Goal: Task Accomplishment & Management: Manage account settings

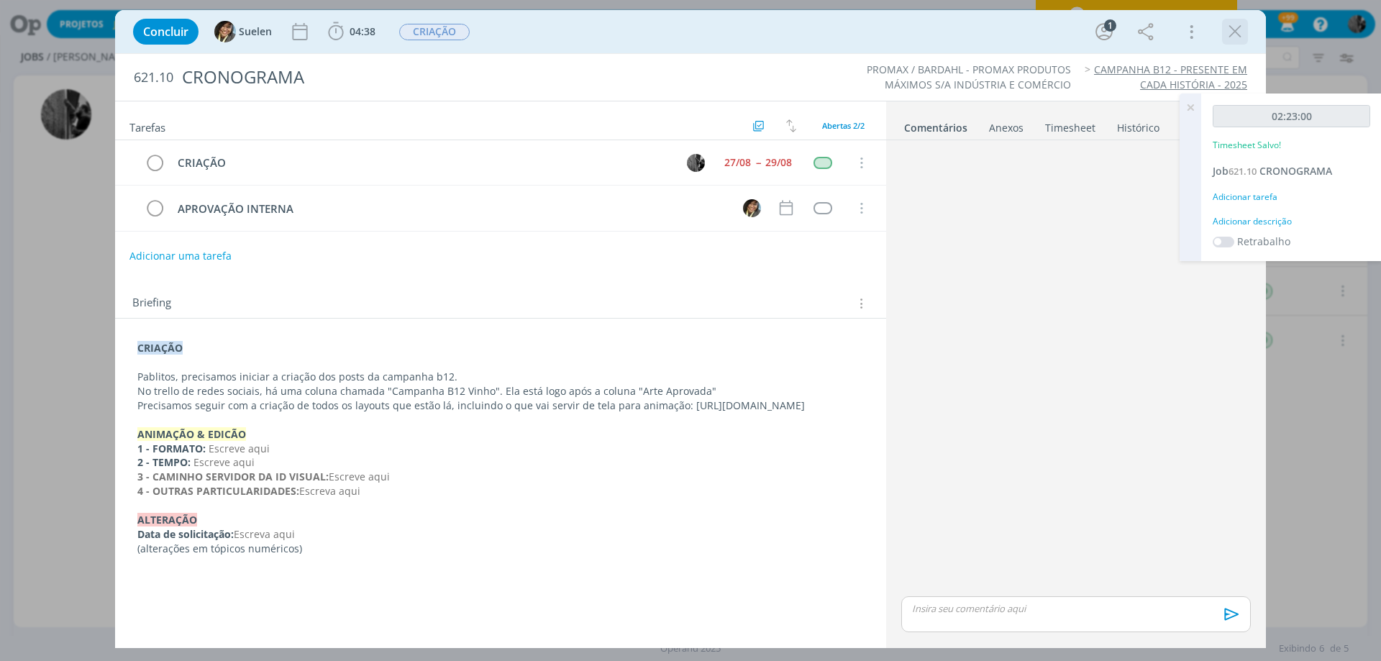
click at [1243, 37] on icon "dialog" at bounding box center [1235, 32] width 22 height 22
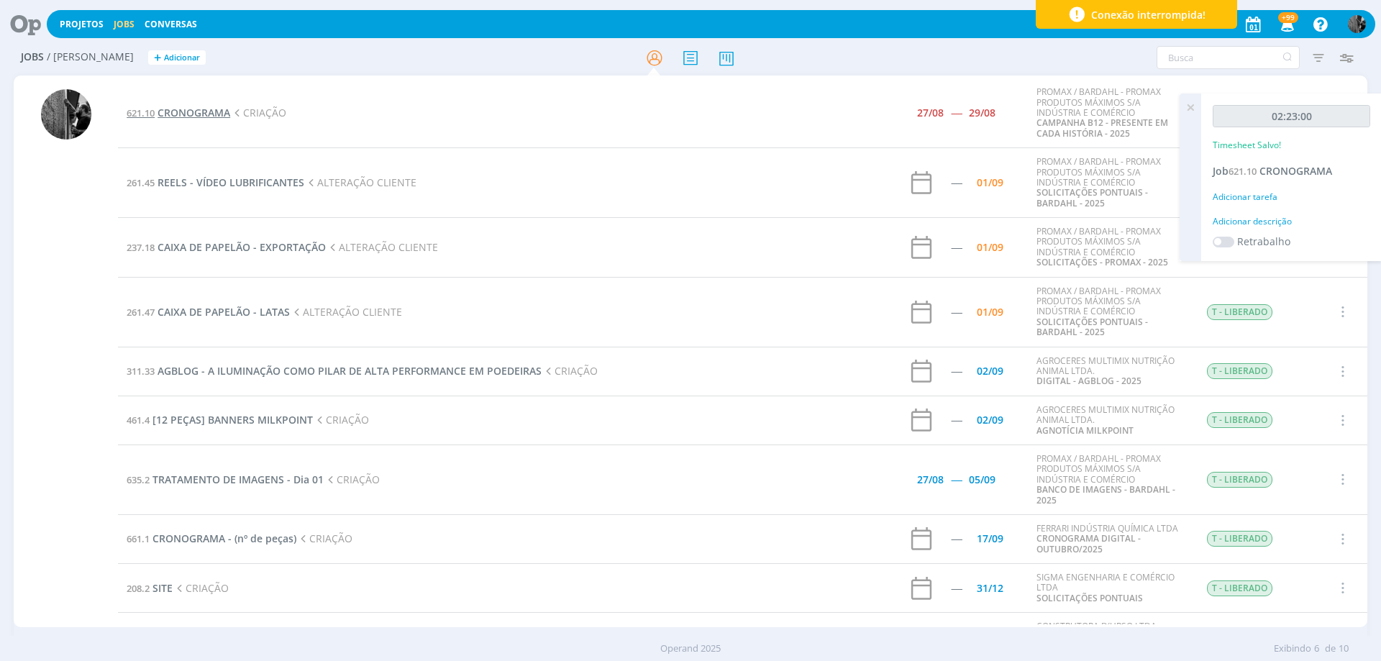
click at [191, 109] on span "CRONOGRAMA" at bounding box center [194, 113] width 73 height 14
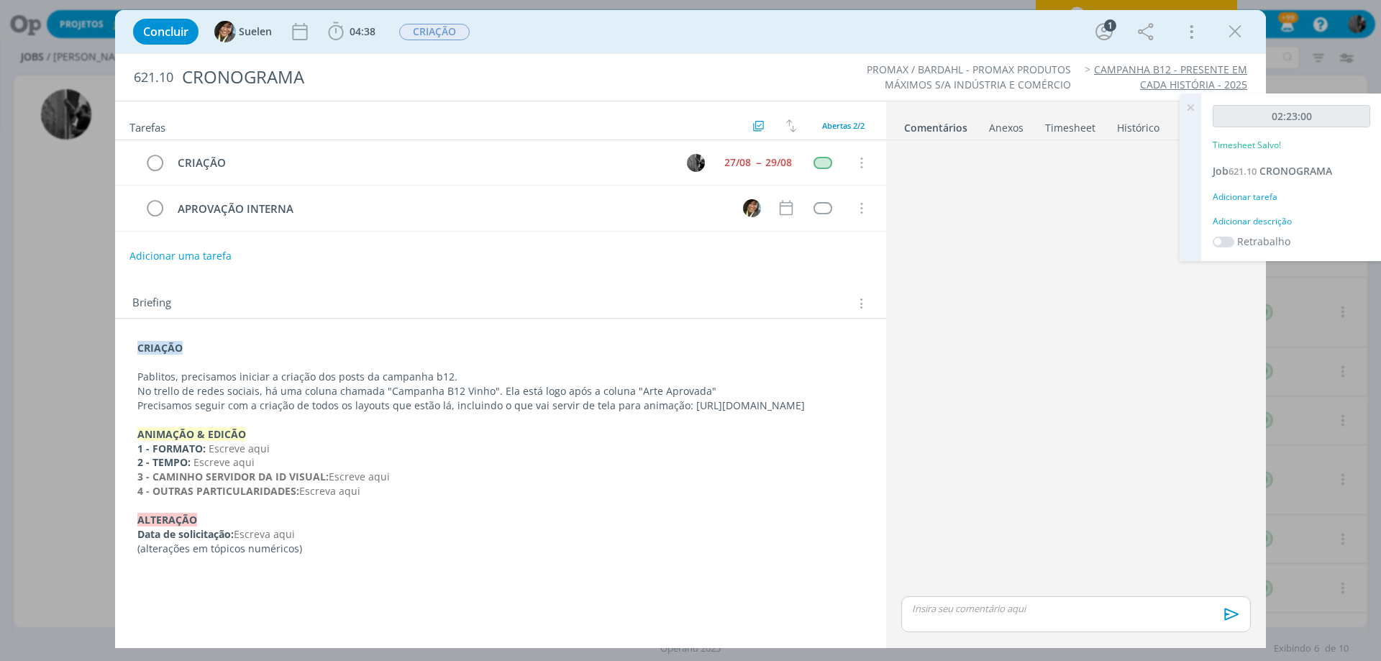
click at [1254, 27] on div "Concluir Suelen 04:38 Iniciar Apontar Data * [DATE] Horas * 00:00 Tarefa Seleci…" at bounding box center [690, 31] width 1129 height 35
click at [1246, 36] on div "dialog" at bounding box center [1235, 32] width 26 height 26
click at [1240, 33] on icon "dialog" at bounding box center [1235, 32] width 22 height 22
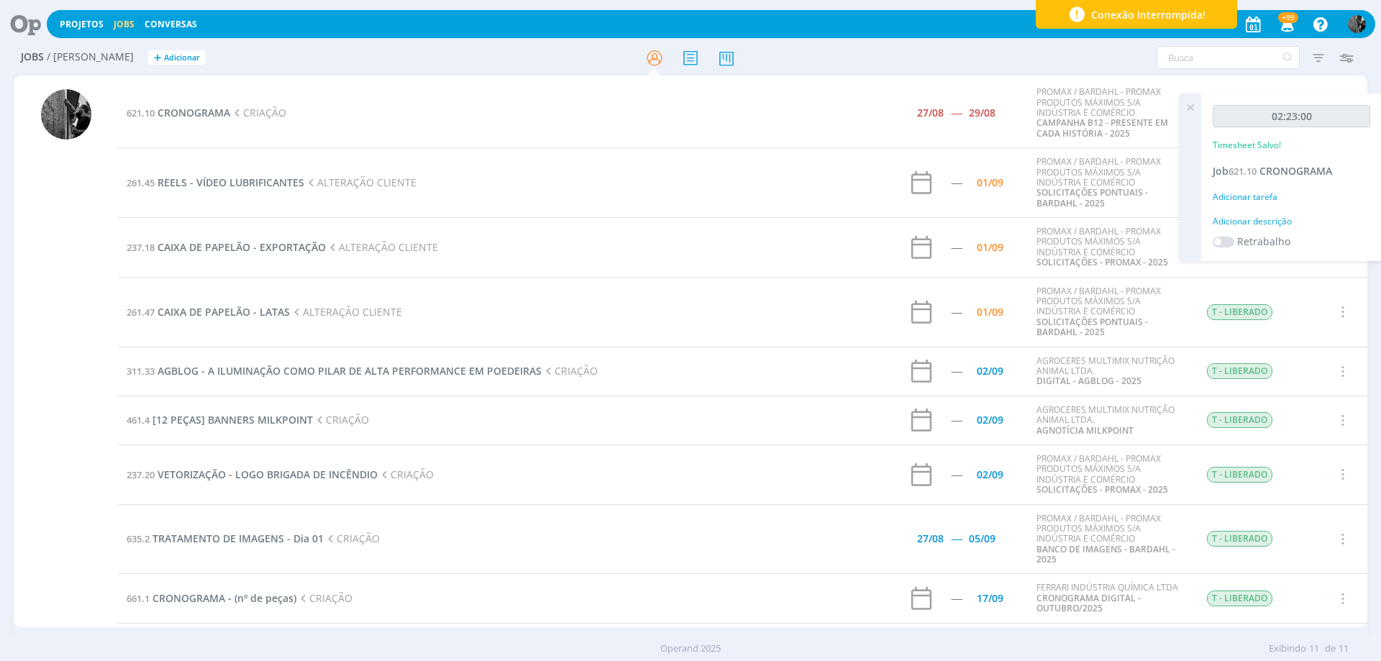
click at [208, 191] on td "261.45 REELS - VÍDEO LUBRIFICANTES ALTERAÇÃO CLIENTE" at bounding box center [458, 183] width 680 height 70
click at [209, 184] on span "REELS - VÍDEO LUBRIFICANTES" at bounding box center [231, 182] width 147 height 14
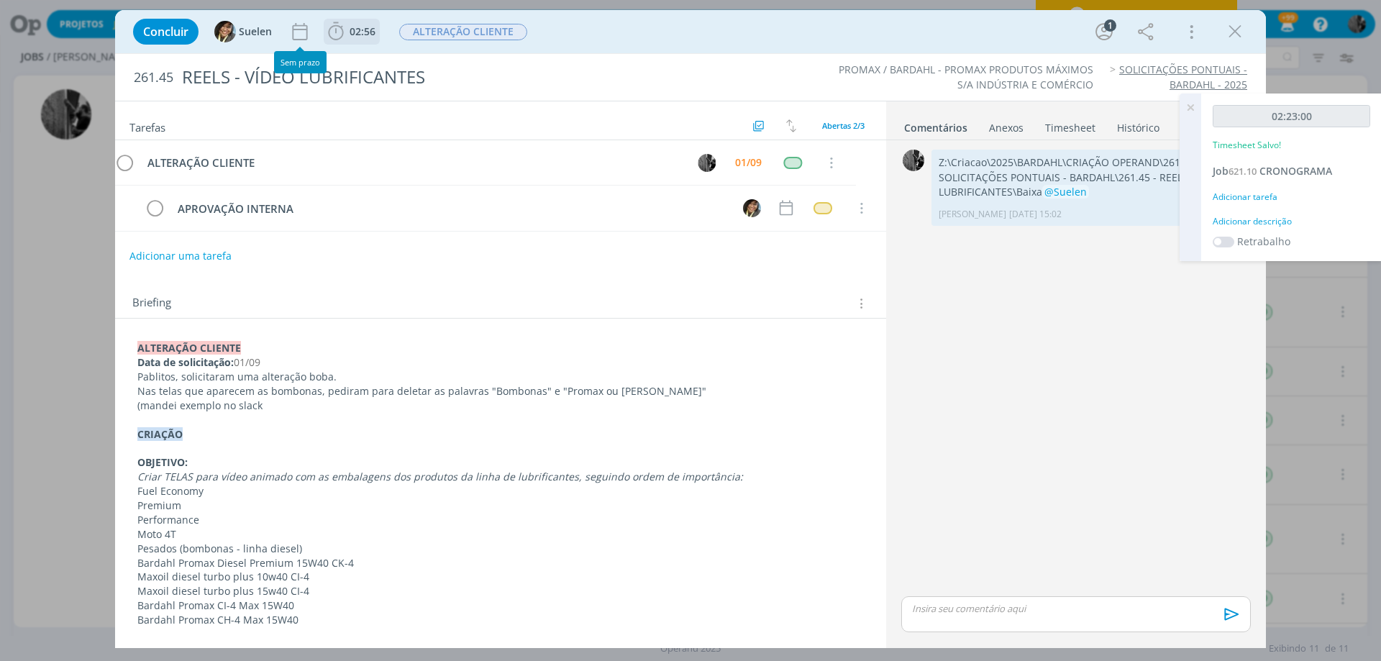
click at [339, 35] on icon "dialog" at bounding box center [336, 32] width 22 height 22
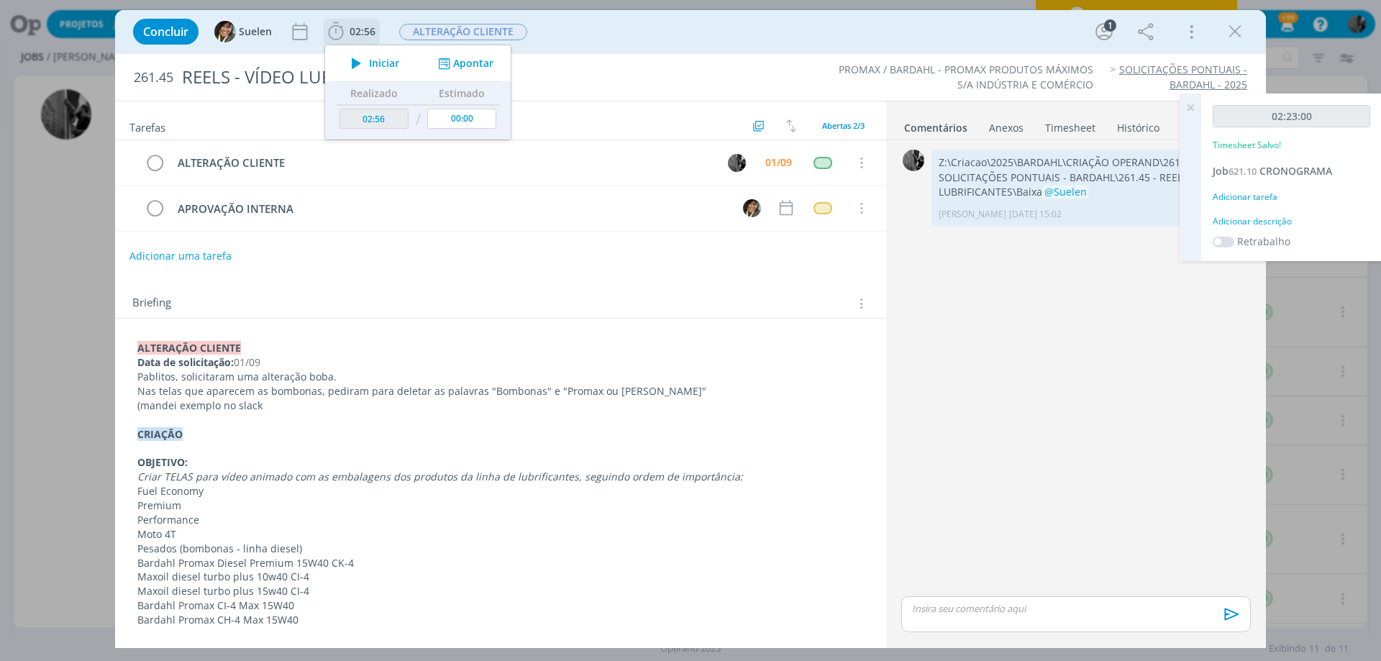
click at [355, 68] on icon "dialog" at bounding box center [356, 63] width 25 height 19
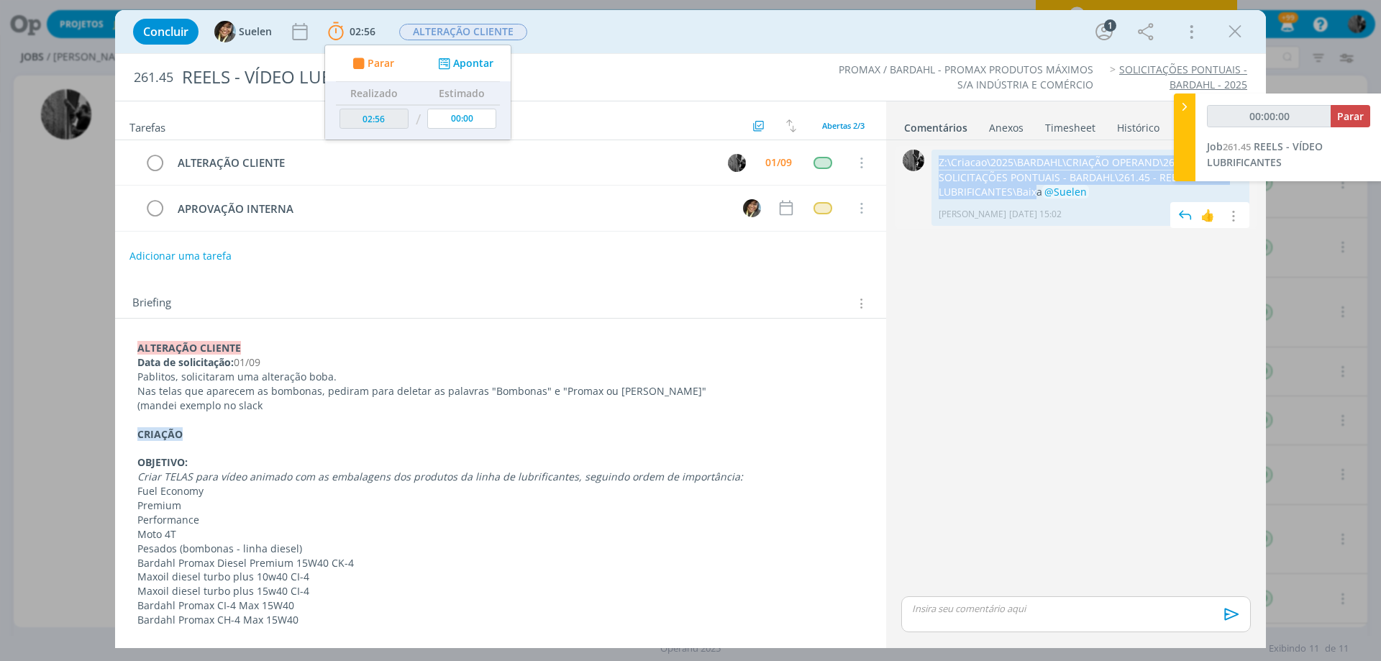
drag, startPoint x: 1038, startPoint y: 190, endPoint x: 935, endPoint y: 149, distance: 110.7
click at [935, 149] on div "0 Z:\Criacao\2025\BARDAHL\CRIAÇÃO OPERAND\261 - SOLICITAÇÕES PONTUAIS - BARDAHL…" at bounding box center [1075, 187] width 361 height 83
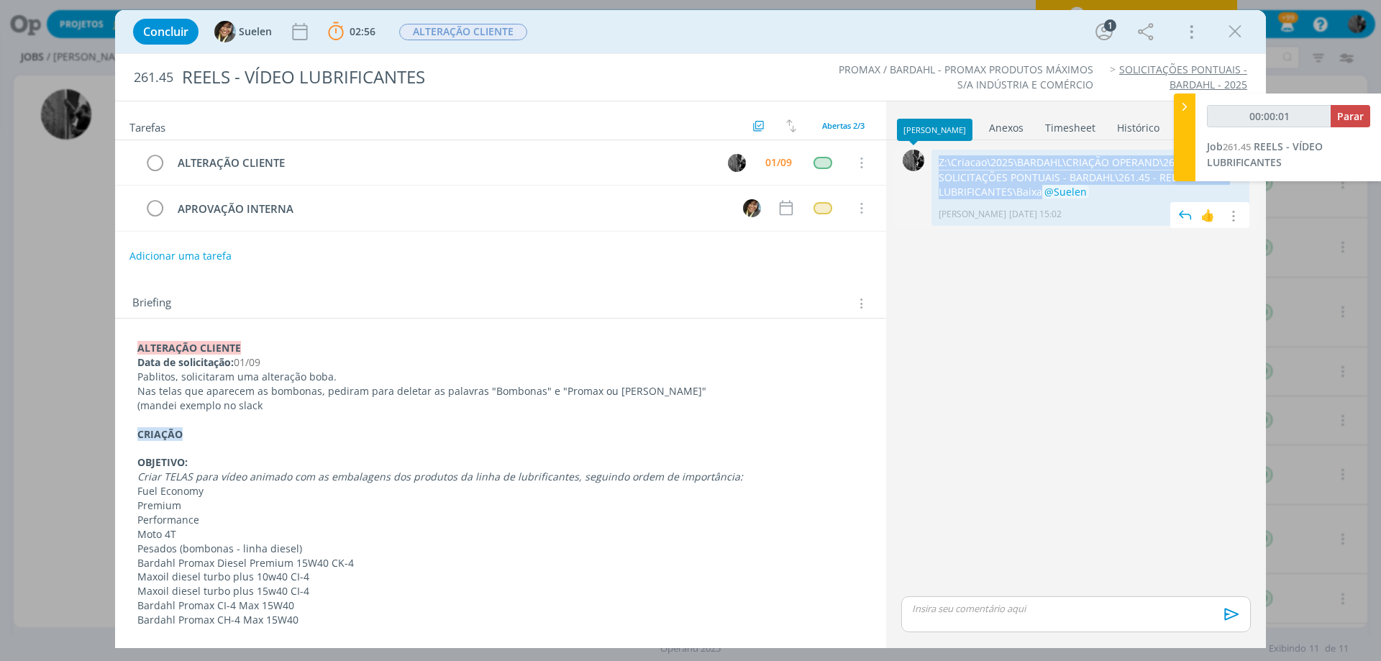
drag, startPoint x: 1040, startPoint y: 193, endPoint x: 918, endPoint y: 151, distance: 128.5
click at [918, 151] on div "0 Z:\Criacao\2025\BARDAHL\CRIAÇÃO OPERAND\261 - SOLICITAÇÕES PONTUAIS - BARDAHL…" at bounding box center [1075, 187] width 361 height 83
copy div "0 Z:\Criacao\2025\BARDAHL\CRIAÇÃO OPERAND\261 - SOLICITAÇÕES PONTUAIS - BARDAHL…"
type input "00:00:26"
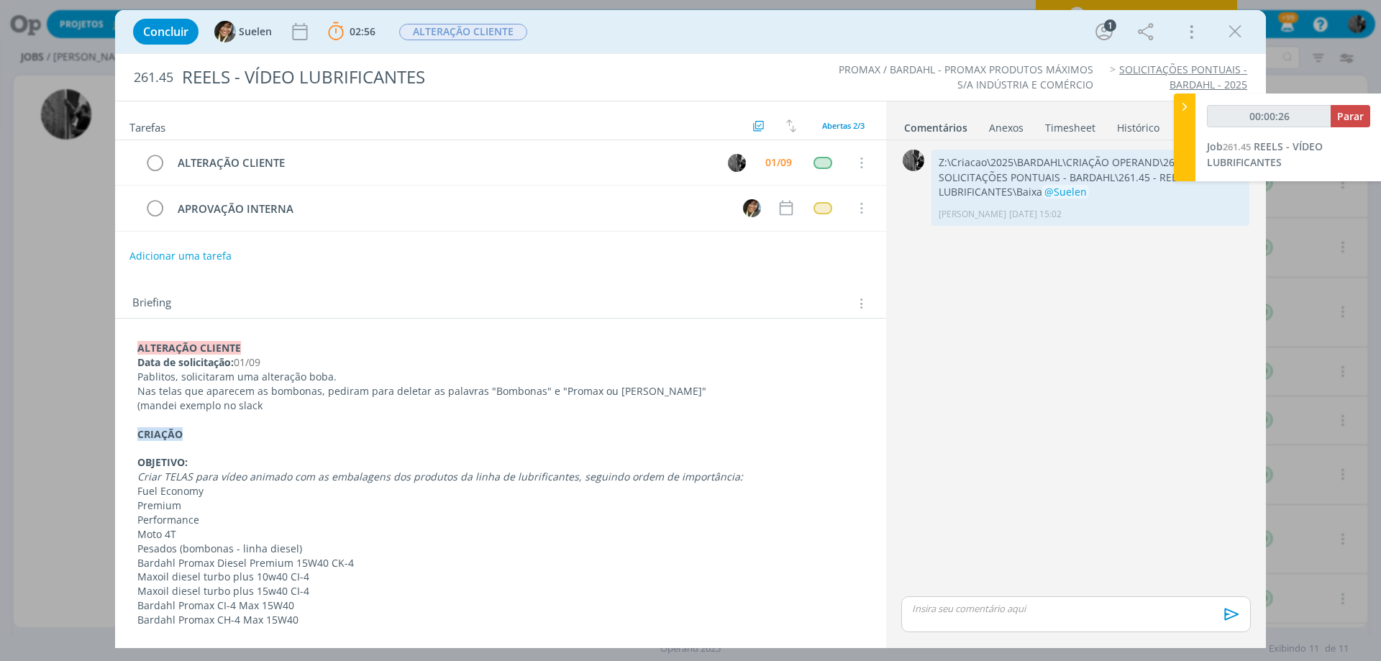
click at [1180, 106] on icon at bounding box center [1184, 106] width 14 height 15
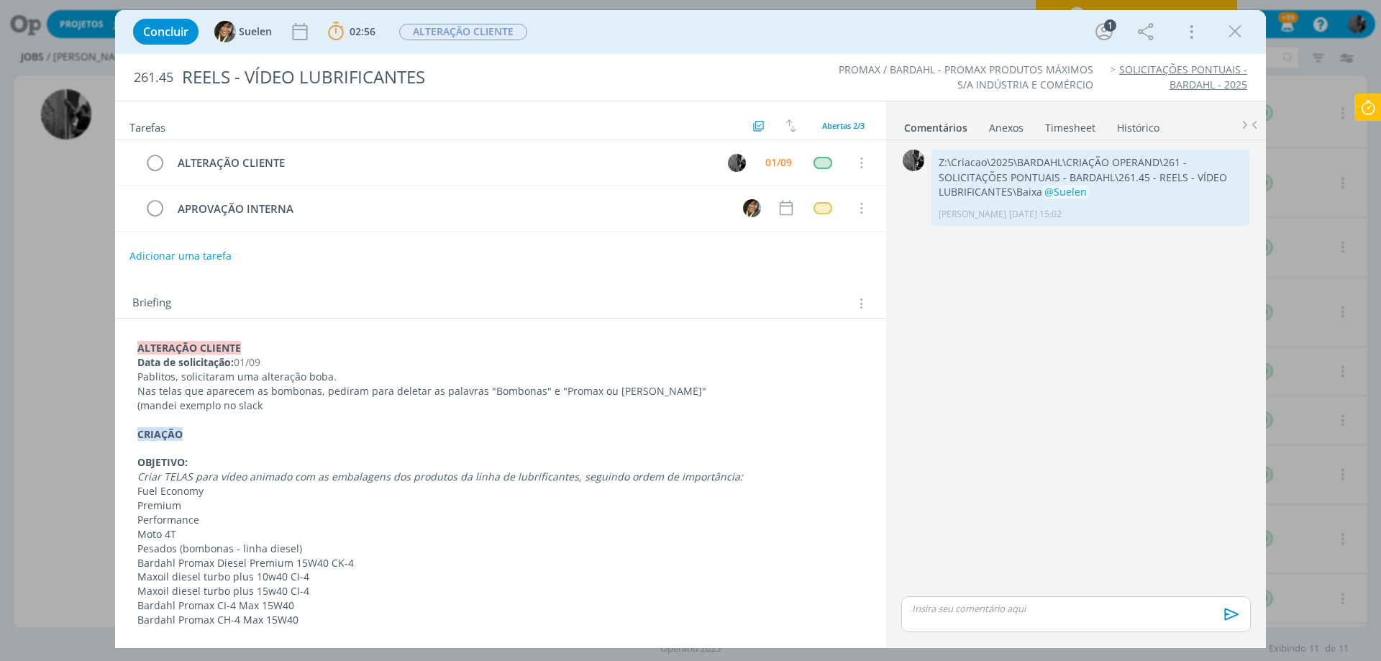
click at [985, 613] on p "dialog" at bounding box center [1076, 608] width 327 height 13
click at [941, 601] on div "dialog" at bounding box center [1076, 587] width 350 height 36
click at [941, 601] on img at bounding box center [933, 603] width 18 height 18
click at [1223, 612] on icon "dialog" at bounding box center [1230, 619] width 22 height 22
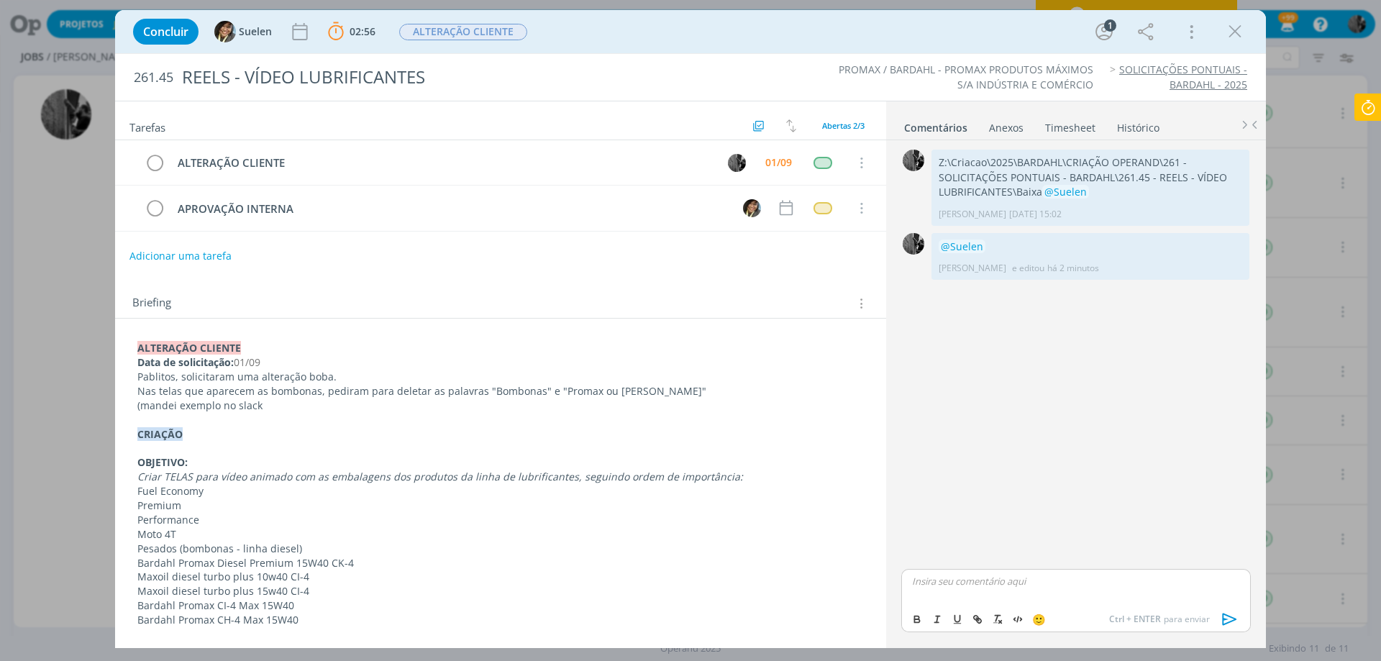
click at [1365, 109] on icon at bounding box center [1368, 107] width 26 height 28
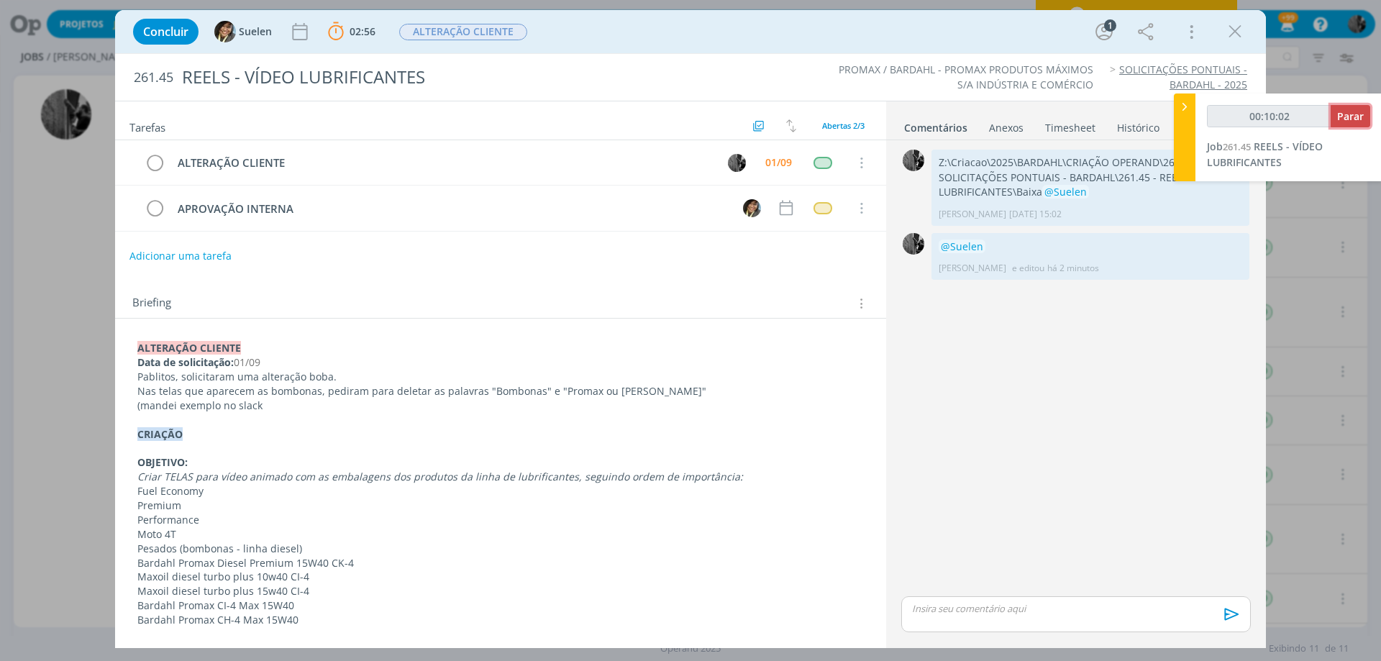
click at [1350, 119] on span "Parar" at bounding box center [1350, 116] width 27 height 14
type input "00:11:00"
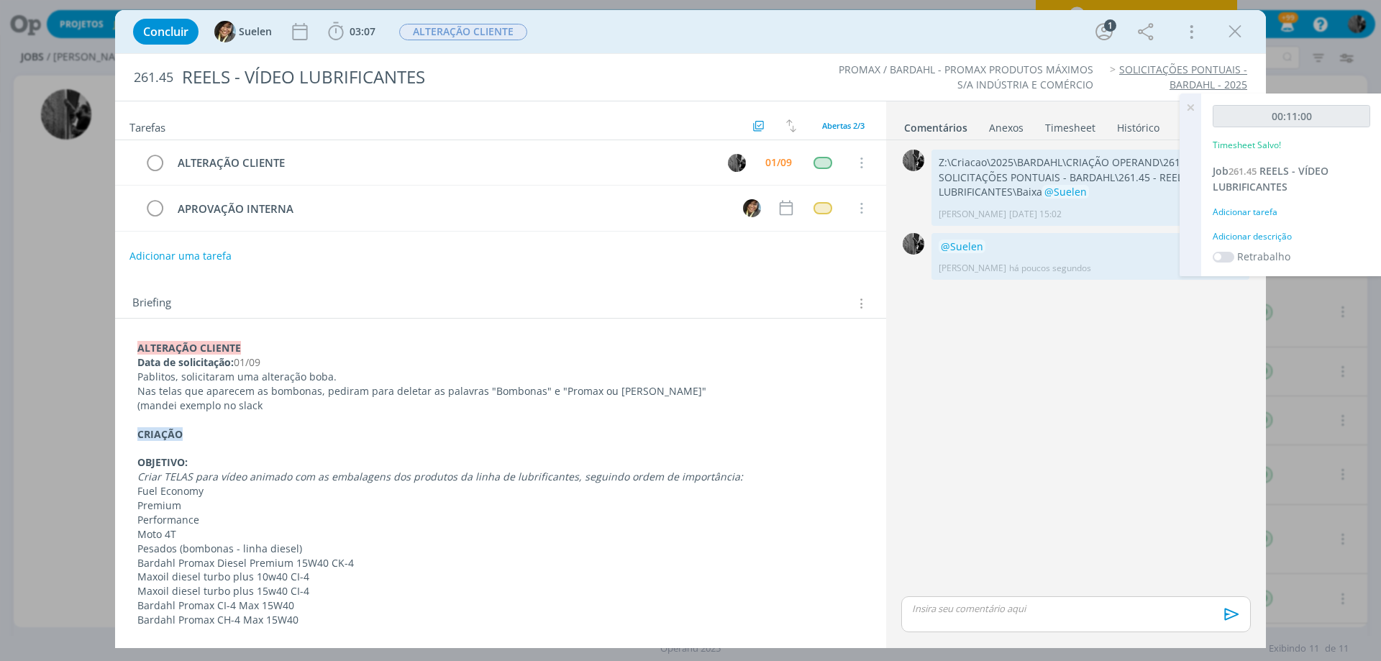
click at [1190, 105] on icon at bounding box center [1190, 107] width 26 height 28
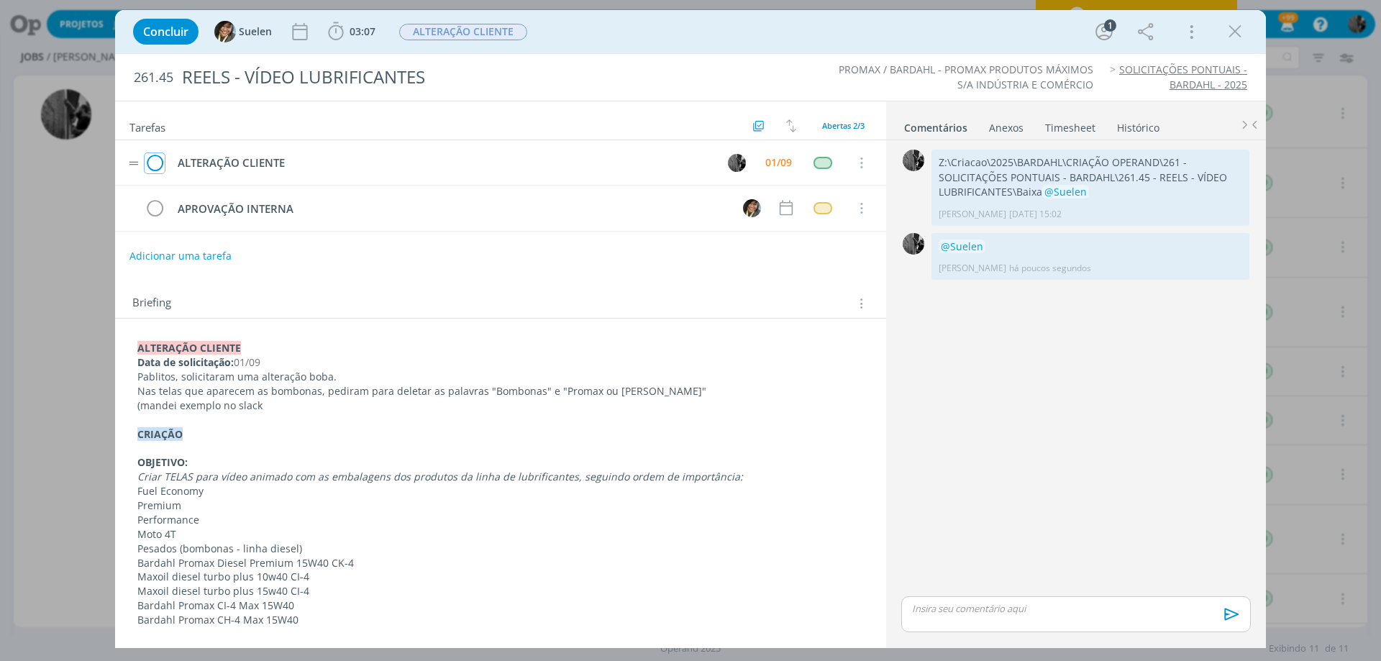
click at [158, 163] on icon "dialog" at bounding box center [155, 163] width 20 height 22
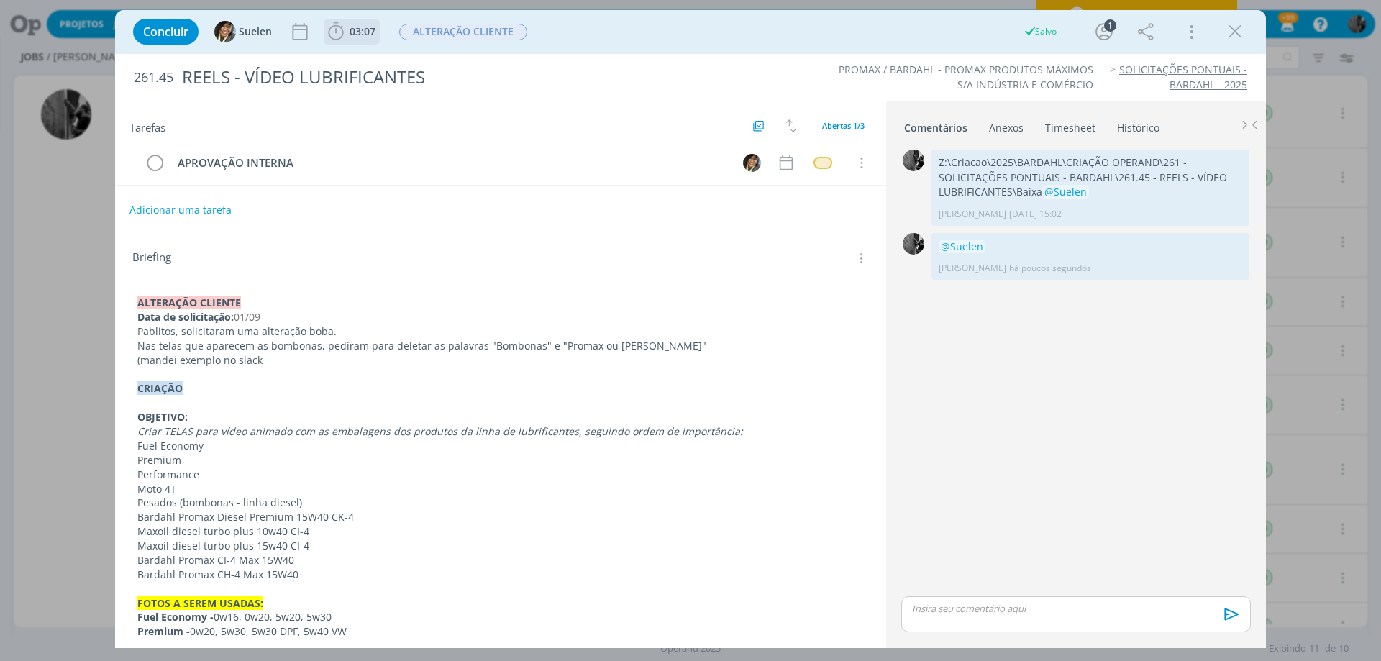
click at [365, 29] on span "03:07" at bounding box center [363, 31] width 26 height 14
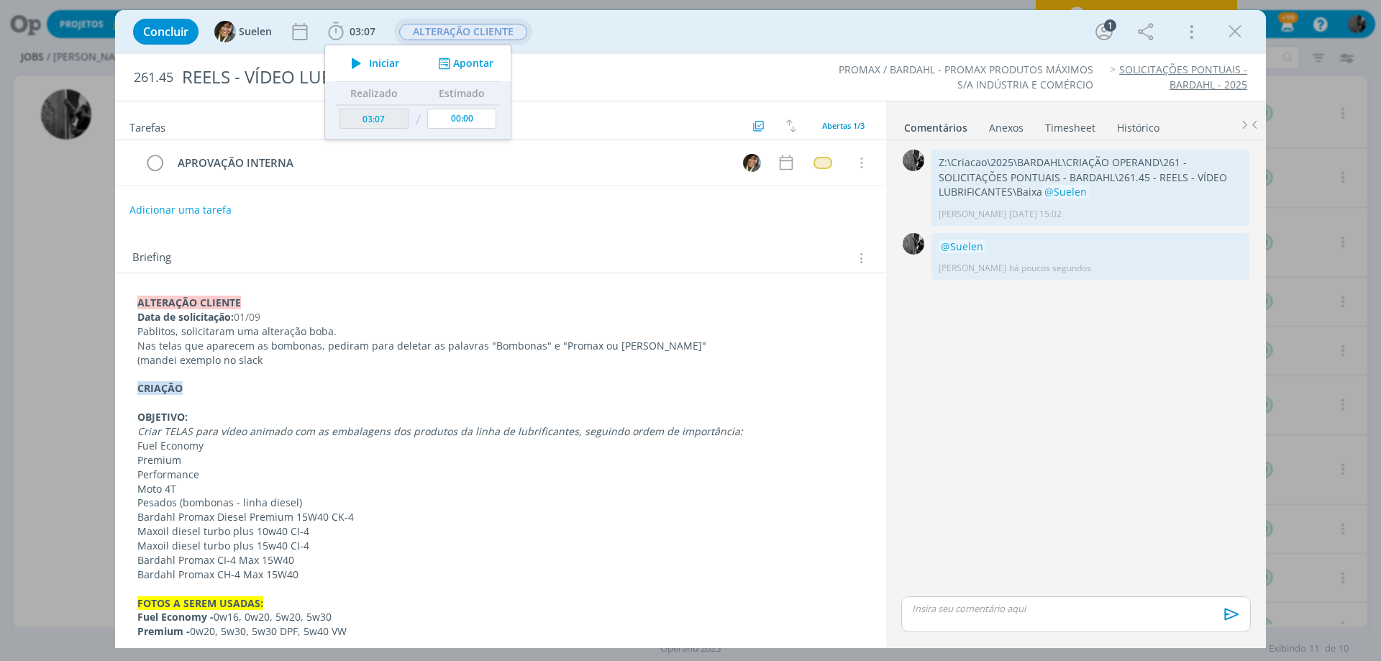
click at [484, 38] on span "ALTERAÇÃO CLIENTE" at bounding box center [463, 32] width 128 height 17
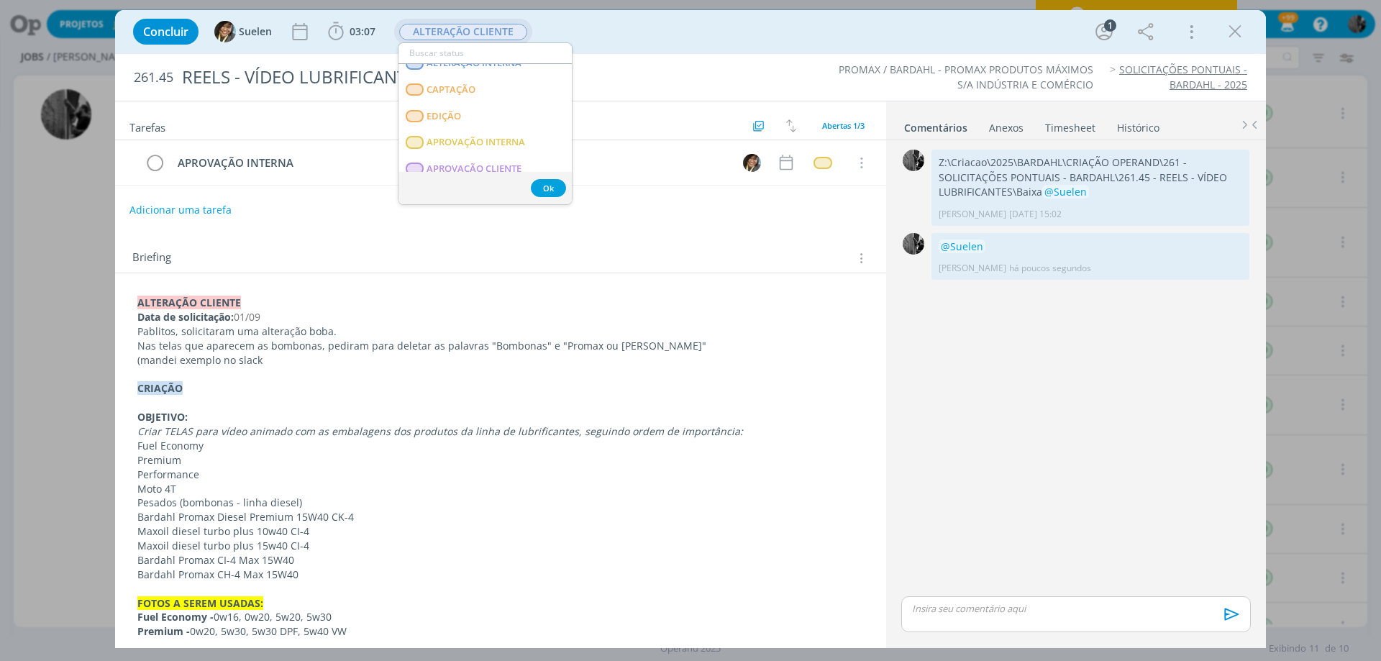
scroll to position [216, 0]
click at [506, 70] on span "APROVAÇÃO INTERNA" at bounding box center [476, 72] width 99 height 12
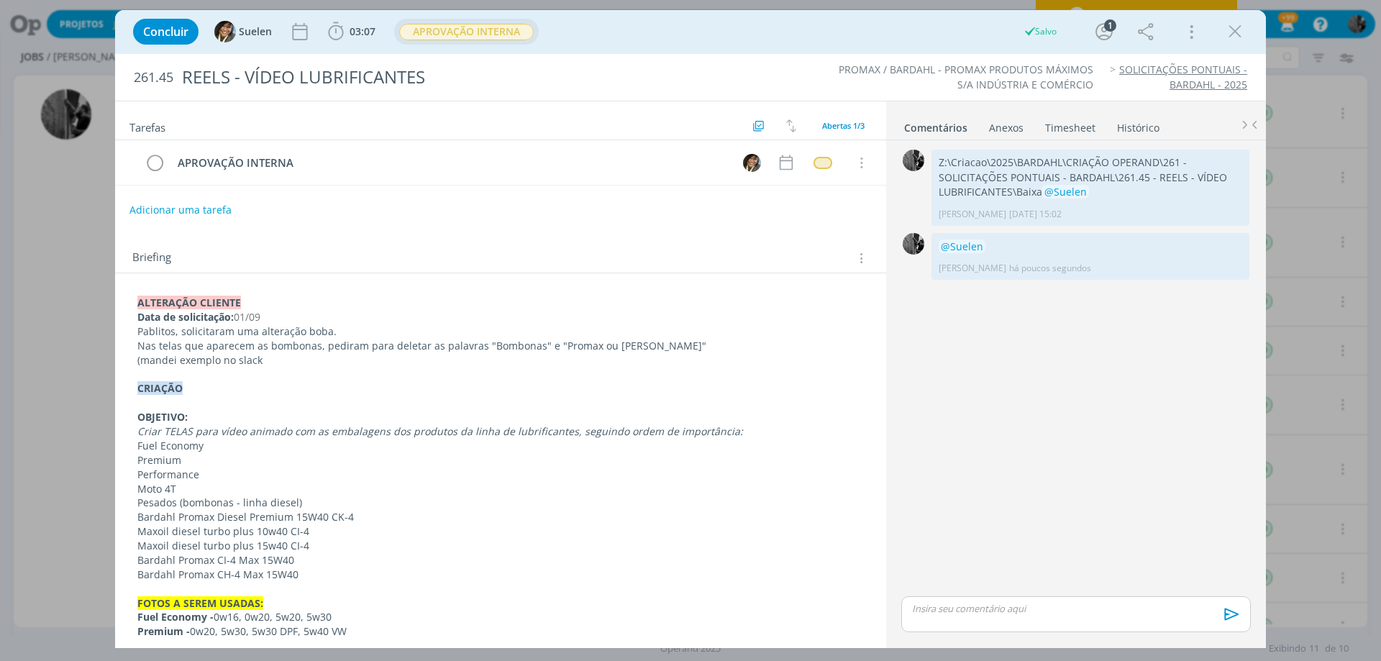
drag, startPoint x: 1241, startPoint y: 31, endPoint x: 982, endPoint y: 204, distance: 311.8
click at [1241, 31] on icon "dialog" at bounding box center [1235, 32] width 22 height 22
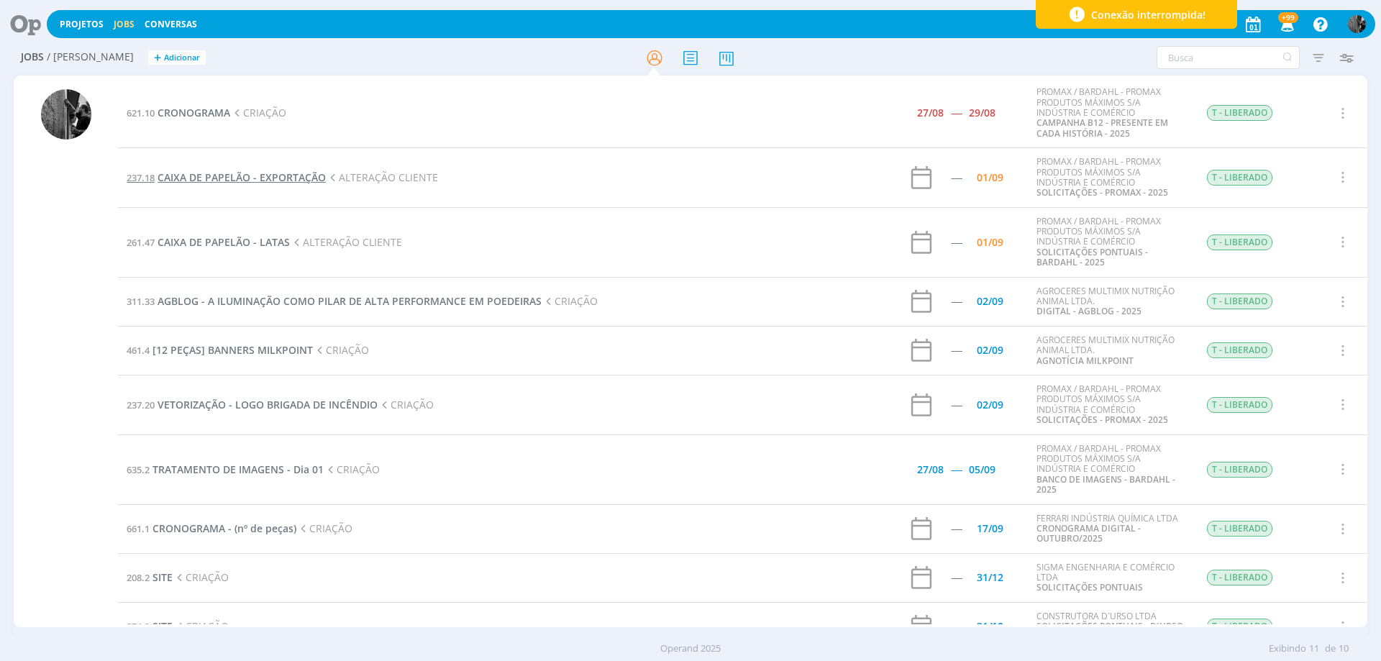
click at [248, 177] on span "CAIXA DE PAPELÃO - EXPORTAÇÃO" at bounding box center [242, 177] width 168 height 14
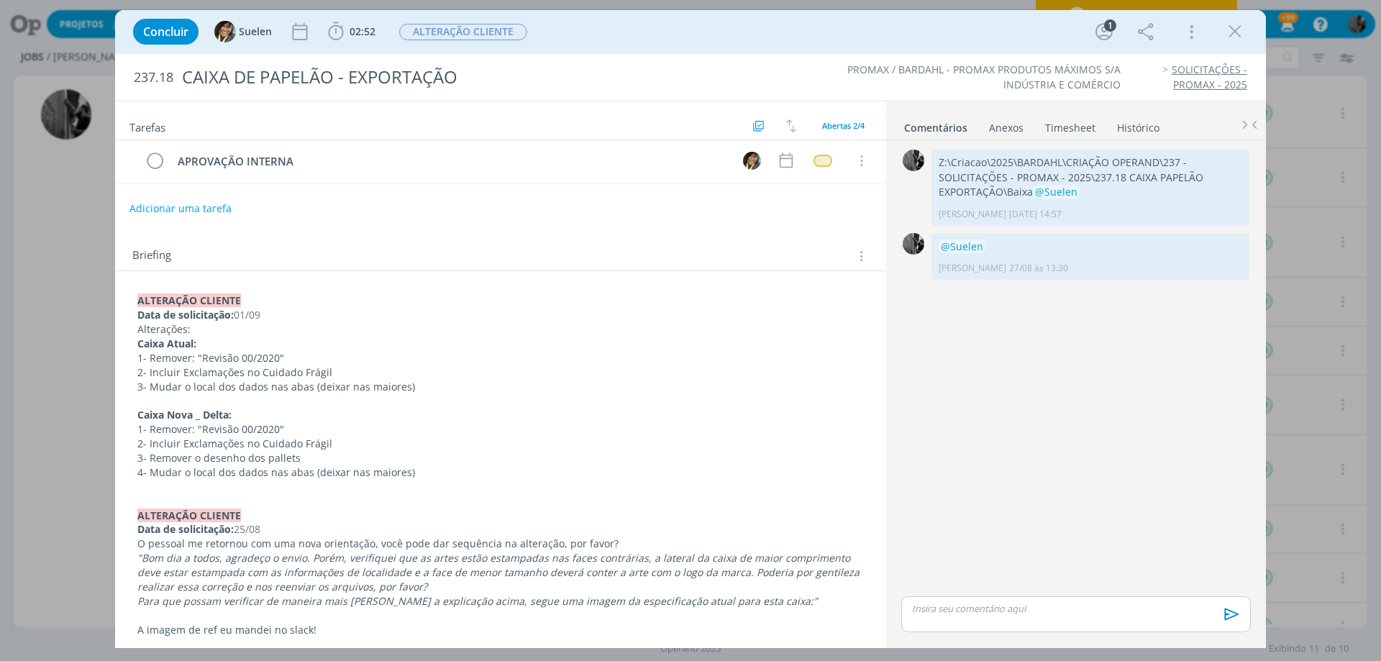
scroll to position [72, 0]
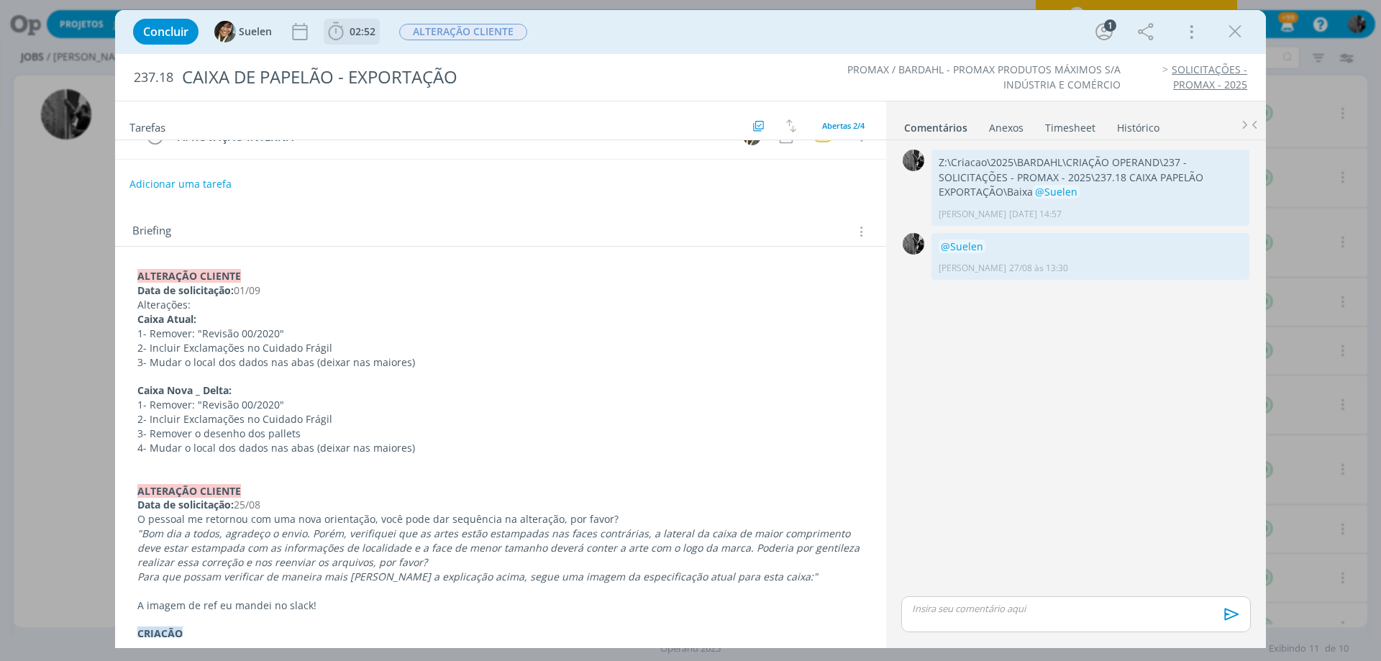
click at [339, 39] on icon "dialog" at bounding box center [335, 31] width 15 height 18
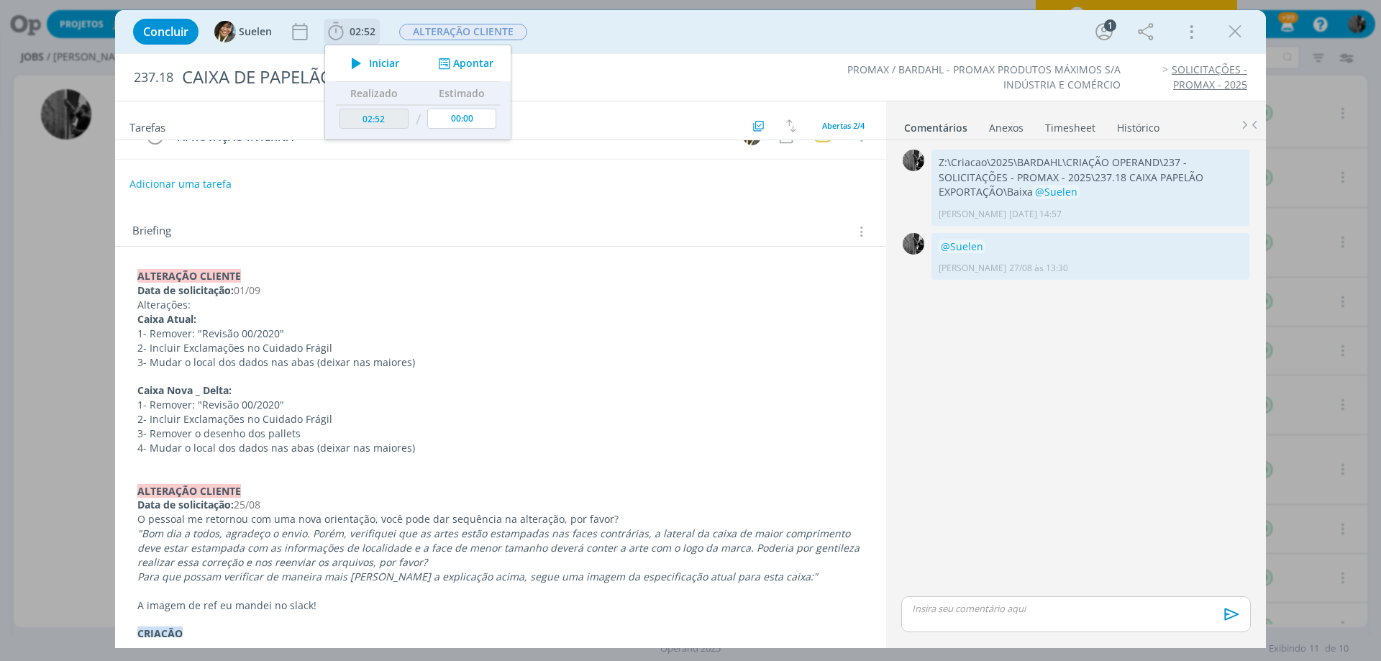
click at [397, 70] on button "Iniciar" at bounding box center [371, 63] width 57 height 20
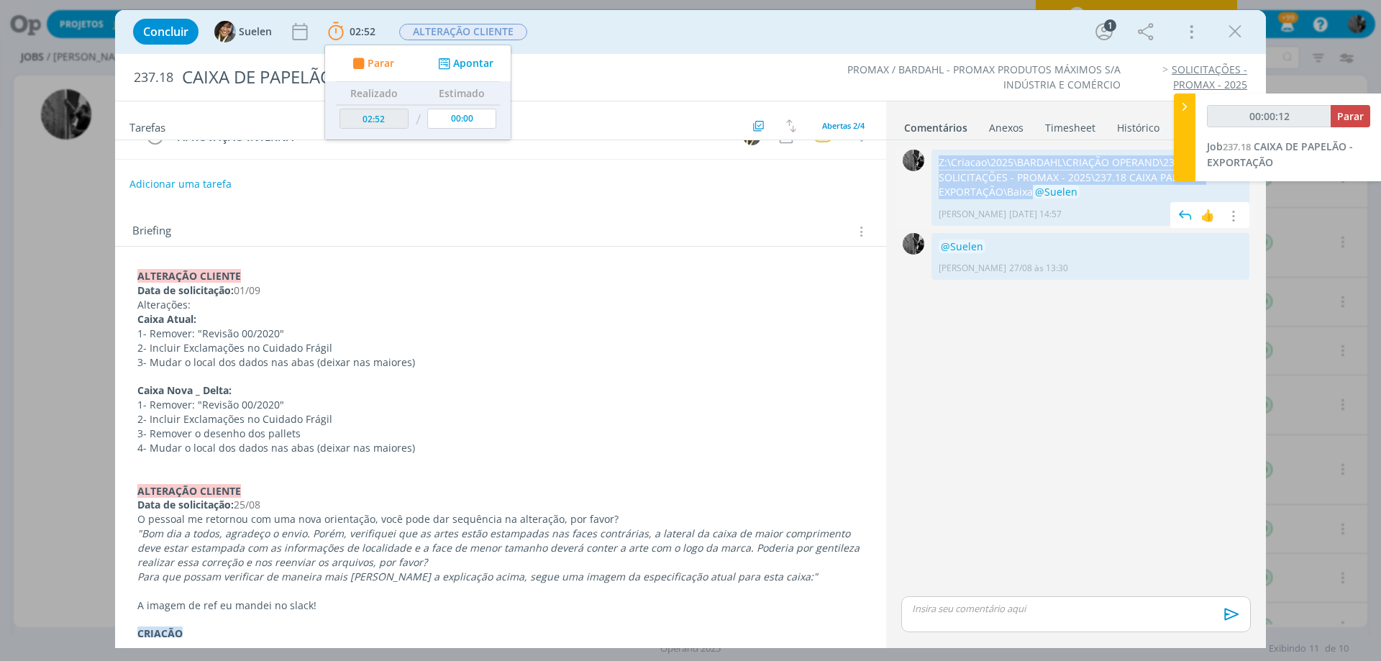
drag, startPoint x: 1030, startPoint y: 191, endPoint x: 940, endPoint y: 159, distance: 95.6
click at [940, 159] on p "Z:\Criacao\2025\BARDAHL\CRIAÇÃO OPERAND\237 - SOLICITAÇÕES - PROMAX - 2025\237.…" at bounding box center [1091, 177] width 304 height 44
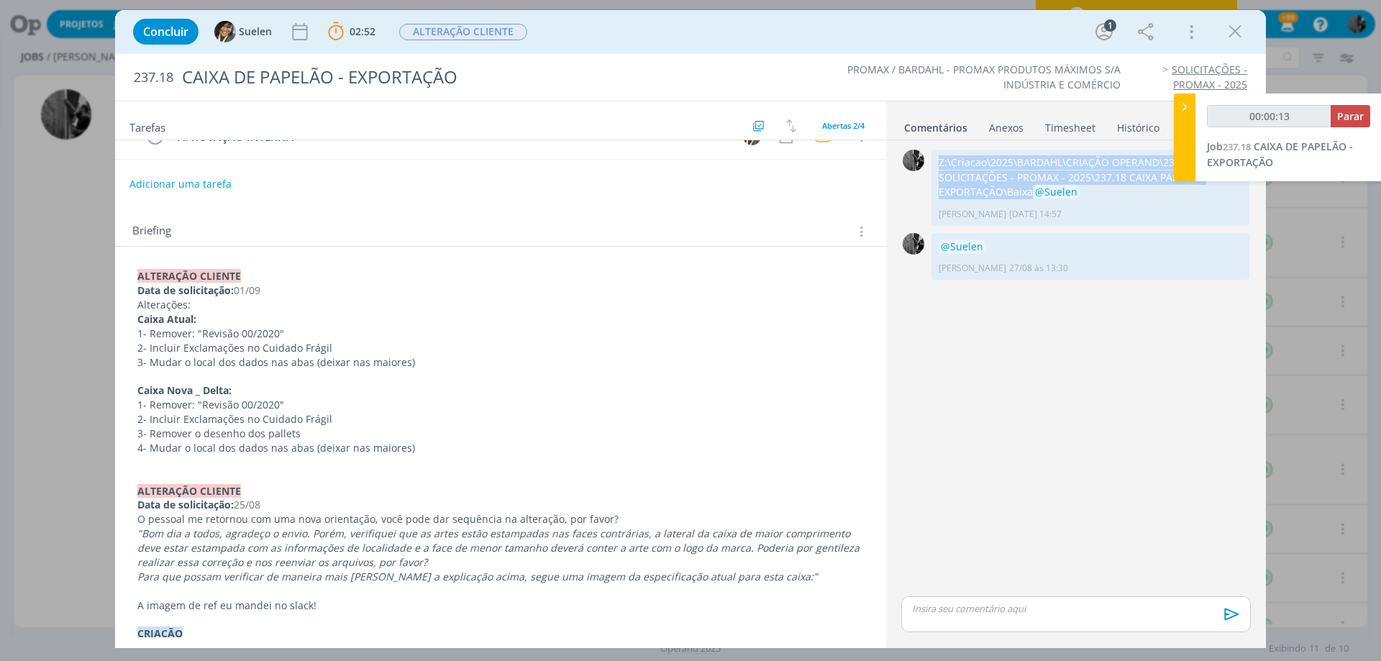
copy p "Z:\Criacao\2025\BARDAHL\CRIAÇÃO OPERAND\237 - SOLICITAÇÕES - PROMAX - 2025\237.…"
drag, startPoint x: 136, startPoint y: 385, endPoint x: 250, endPoint y: 388, distance: 113.7
drag, startPoint x: 139, startPoint y: 316, endPoint x: 211, endPoint y: 316, distance: 71.9
click at [211, 316] on p "Caixa Atual:" at bounding box center [500, 320] width 725 height 14
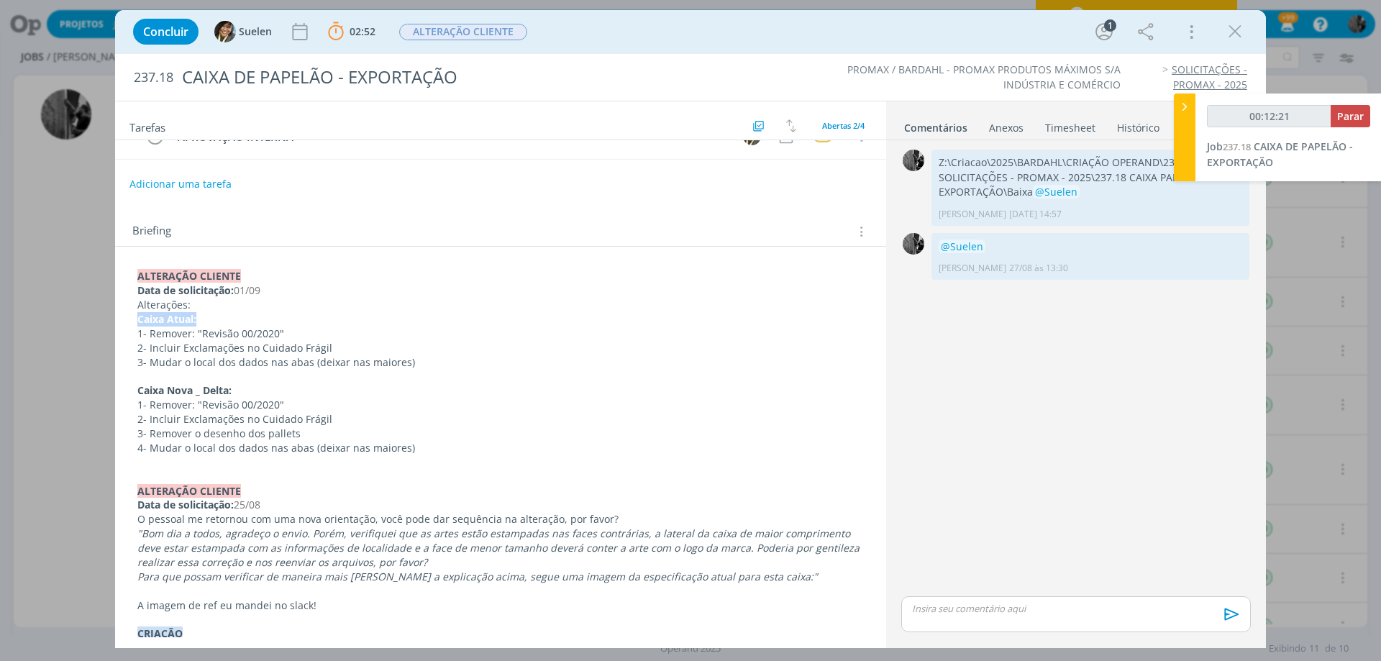
scroll to position [0, 0]
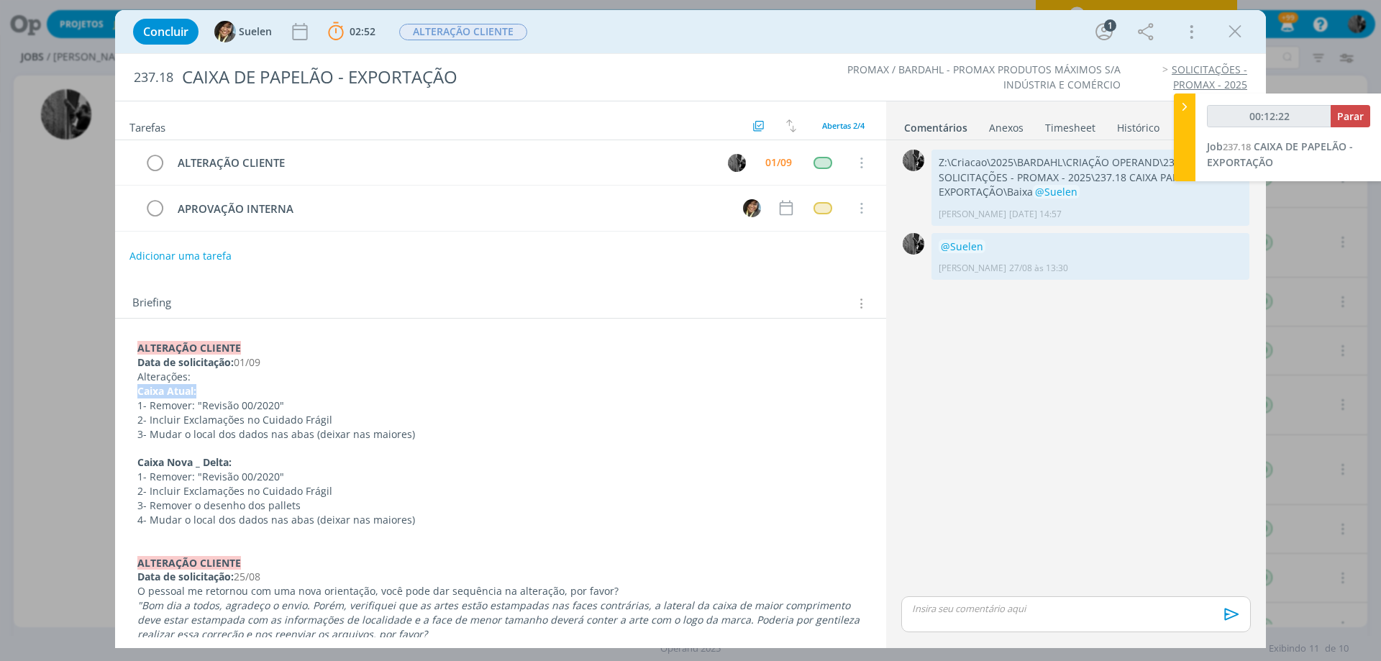
type input "00:12:23"
click at [1177, 104] on div at bounding box center [1185, 137] width 22 height 88
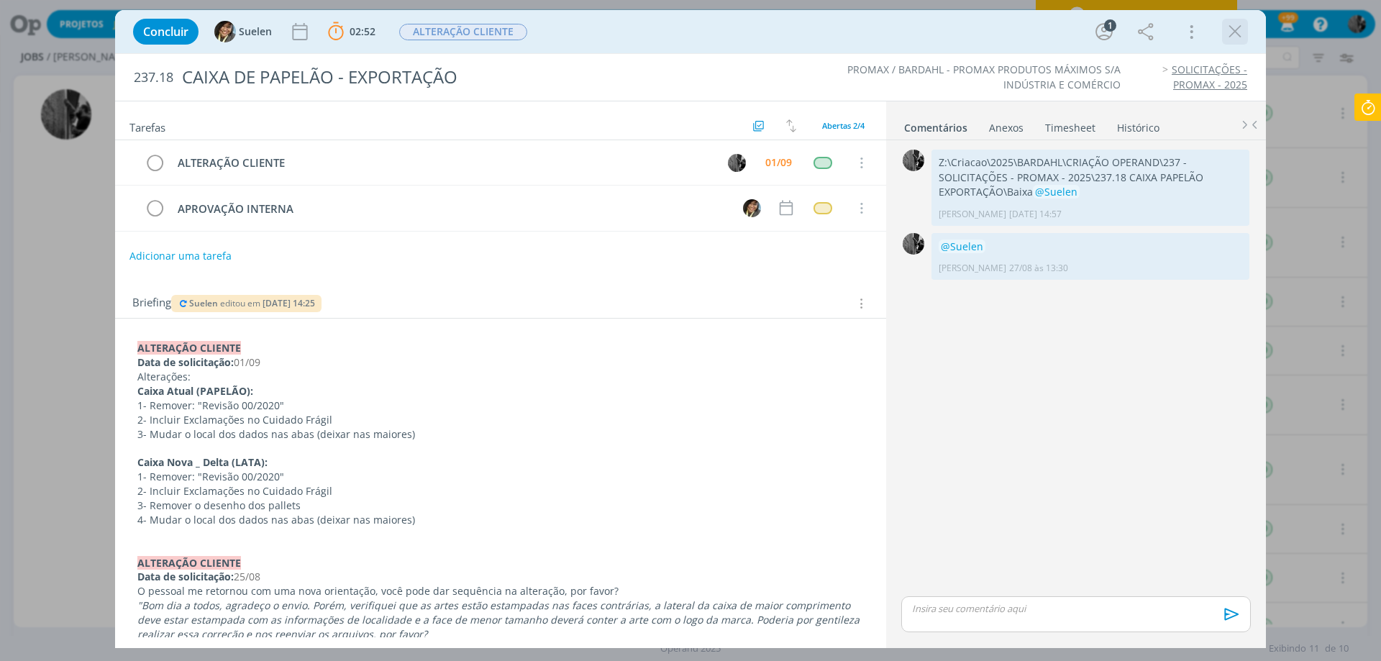
click at [1232, 30] on icon "dialog" at bounding box center [1235, 32] width 22 height 22
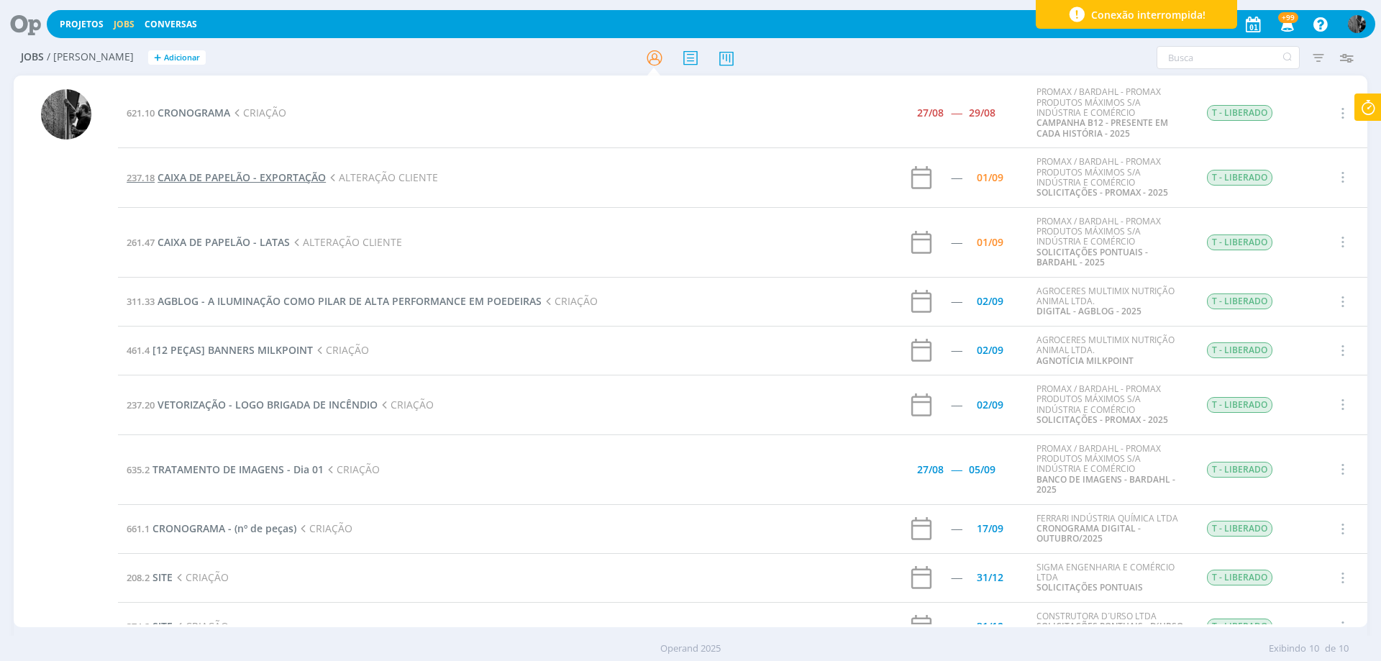
click at [231, 182] on span "CAIXA DE PAPELÃO - EXPORTAÇÃO" at bounding box center [242, 177] width 168 height 14
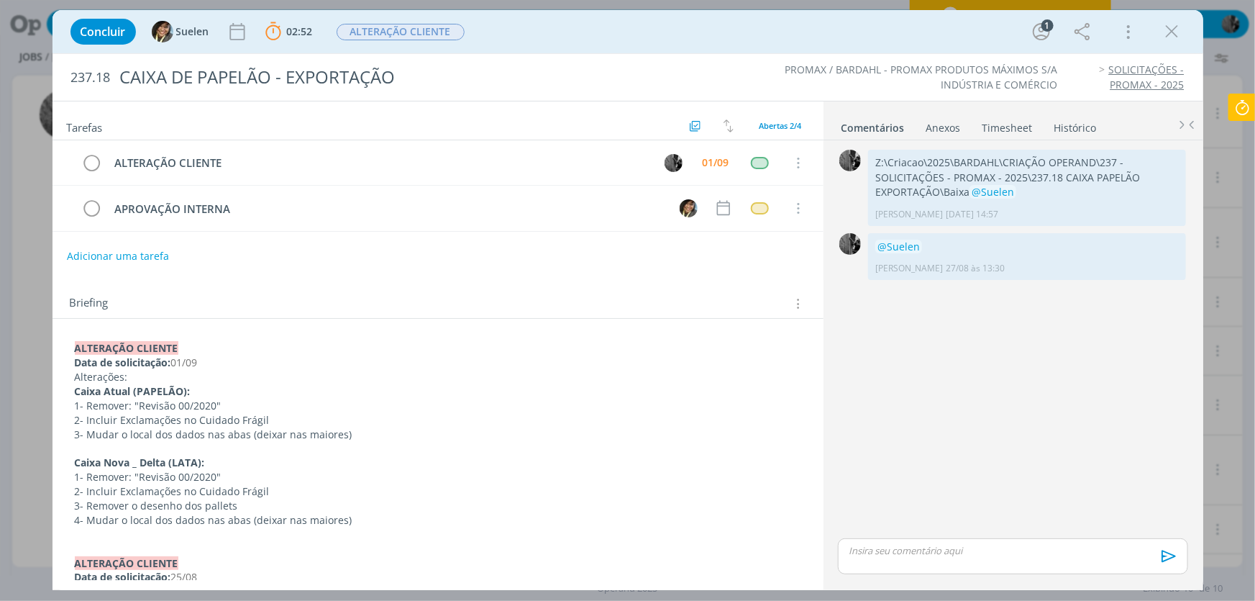
scroll to position [65, 0]
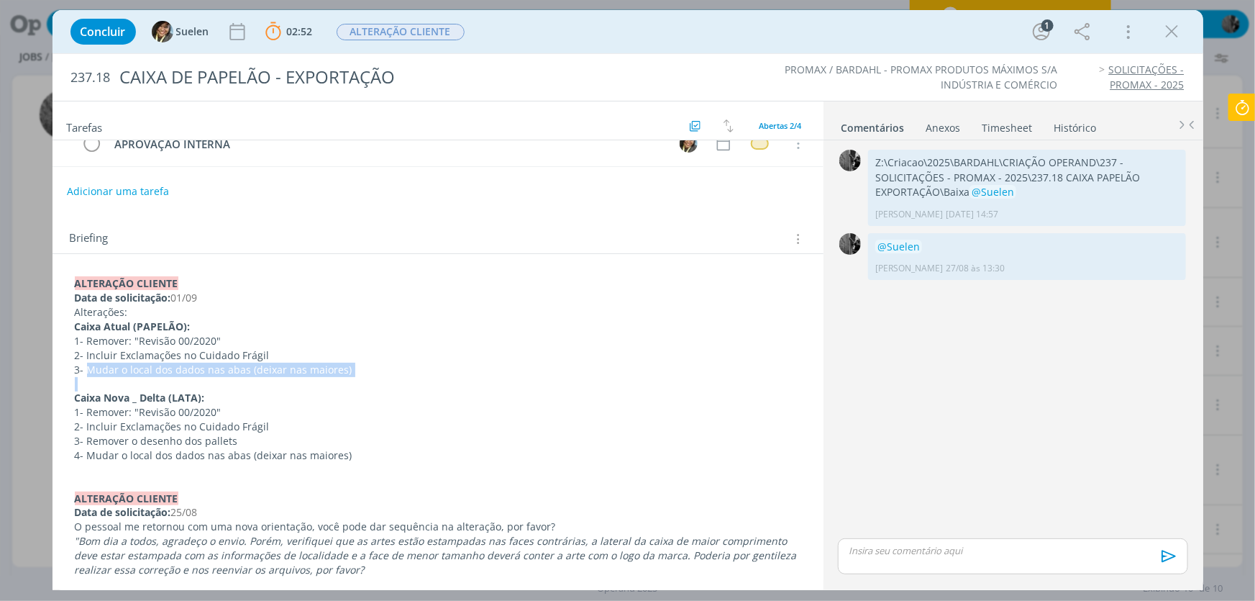
drag, startPoint x: 86, startPoint y: 366, endPoint x: 381, endPoint y: 378, distance: 295.9
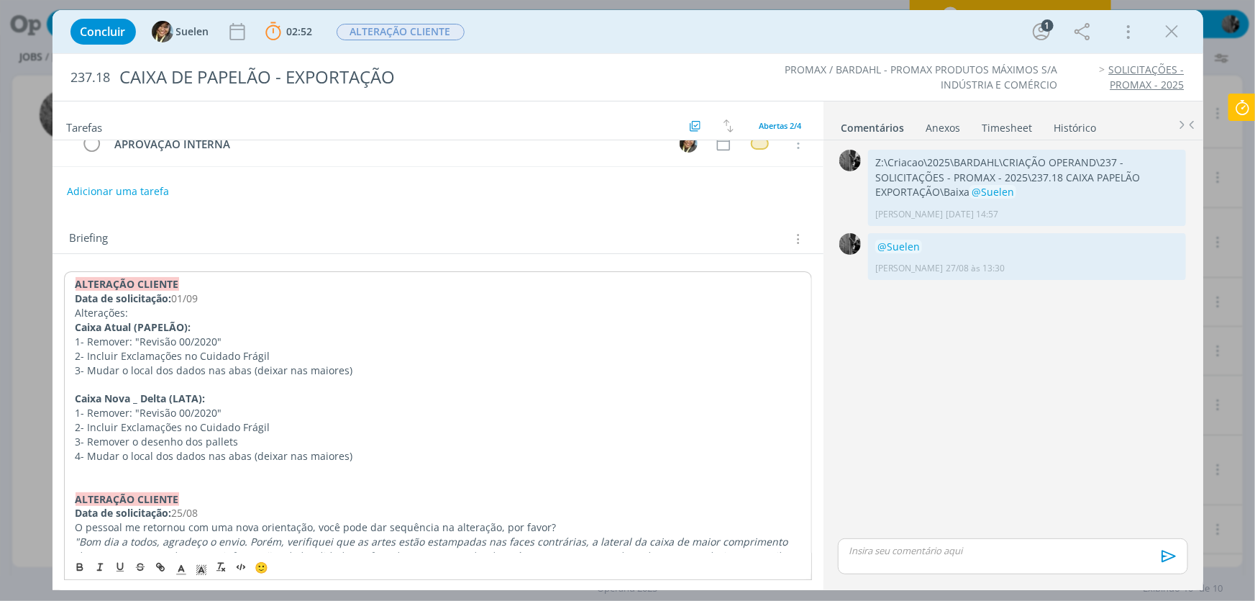
click at [366, 349] on p "2- Incluir Exclamações no Cuidado Frágil" at bounding box center [438, 356] width 725 height 14
drag, startPoint x: 87, startPoint y: 366, endPoint x: 368, endPoint y: 376, distance: 280.7
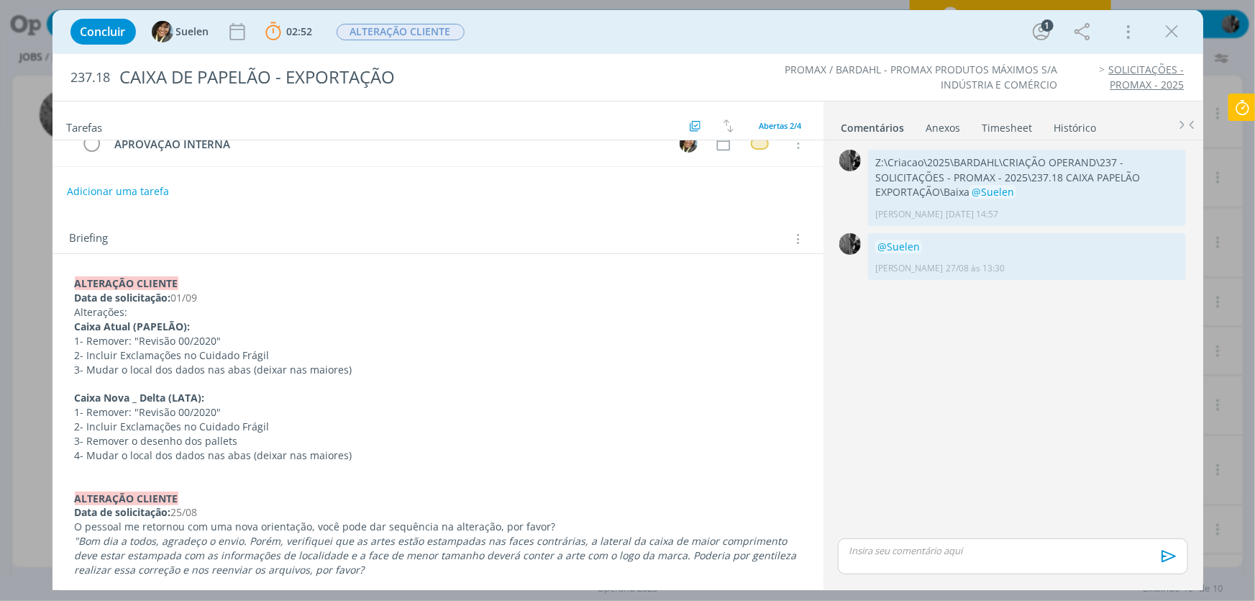
click at [1233, 104] on icon at bounding box center [1242, 107] width 26 height 28
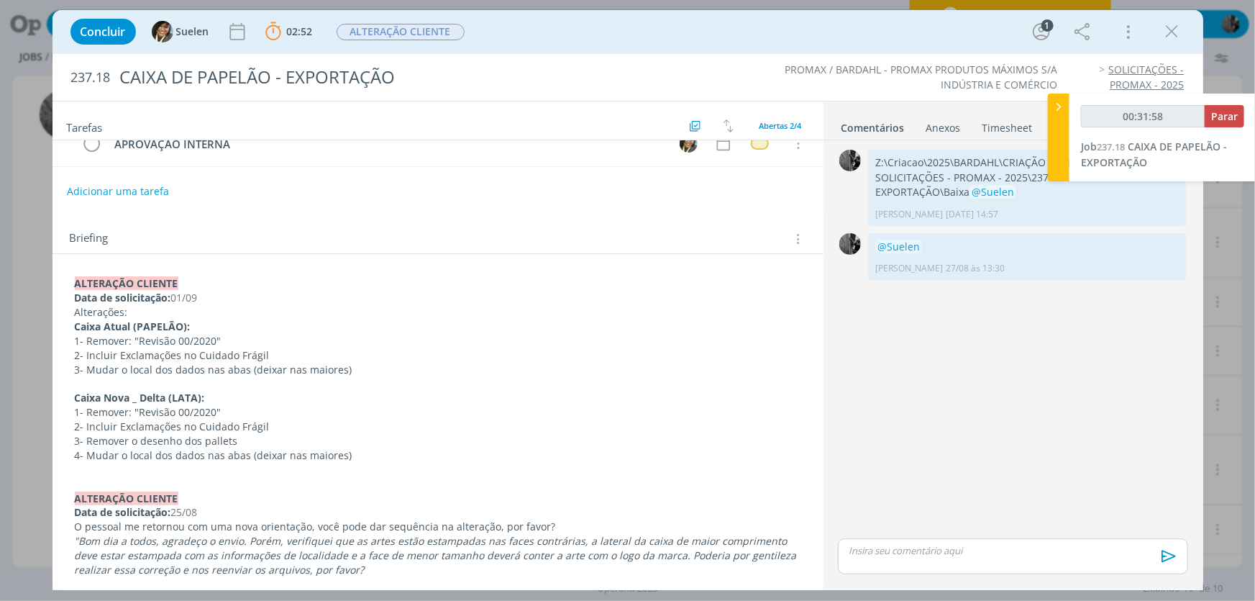
type input "00:31:59"
drag, startPoint x: 1220, startPoint y: 115, endPoint x: 1204, endPoint y: 129, distance: 21.4
click at [1219, 115] on span "Parar" at bounding box center [1224, 116] width 27 height 14
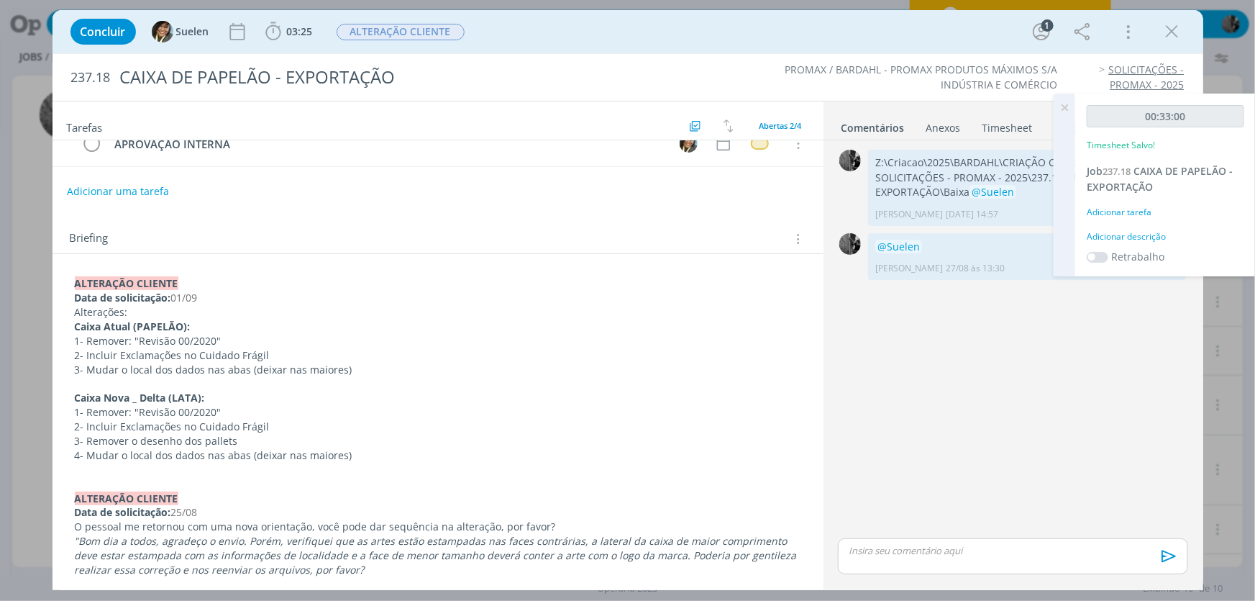
click at [978, 566] on div "dialog" at bounding box center [1013, 556] width 350 height 36
click at [916, 549] on span "Suelen" at bounding box center [900, 543] width 37 height 16
click at [1151, 565] on div "Ctrl + ENTER para enviar" at bounding box center [1113, 560] width 135 height 17
click at [1160, 557] on icon "dialog" at bounding box center [1166, 561] width 14 height 12
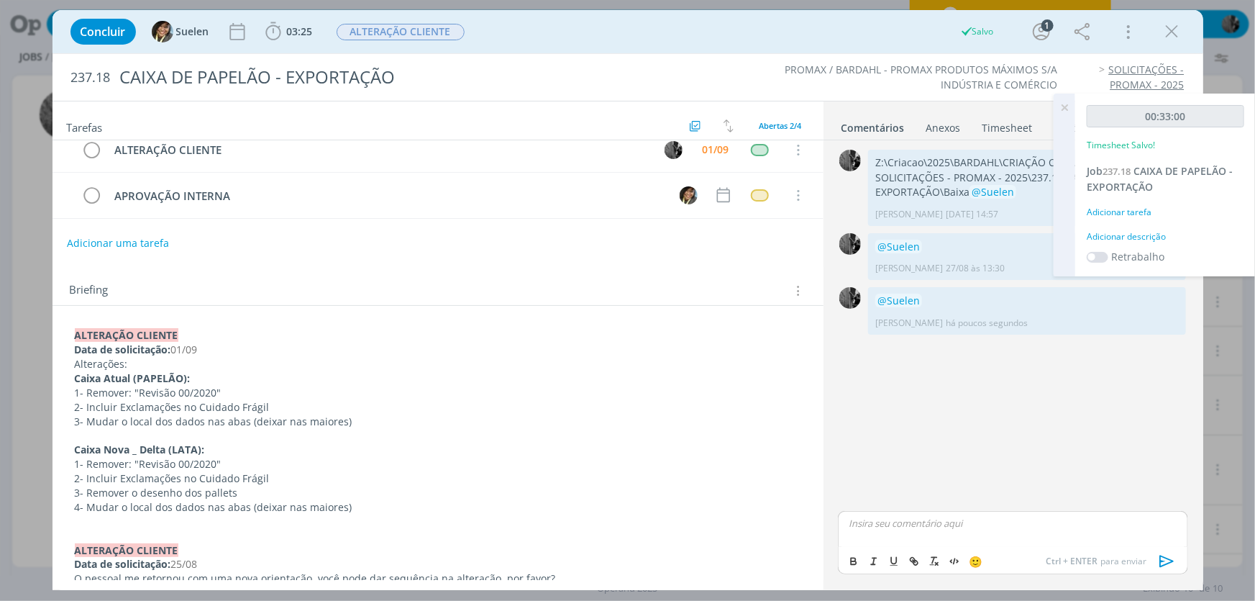
scroll to position [0, 0]
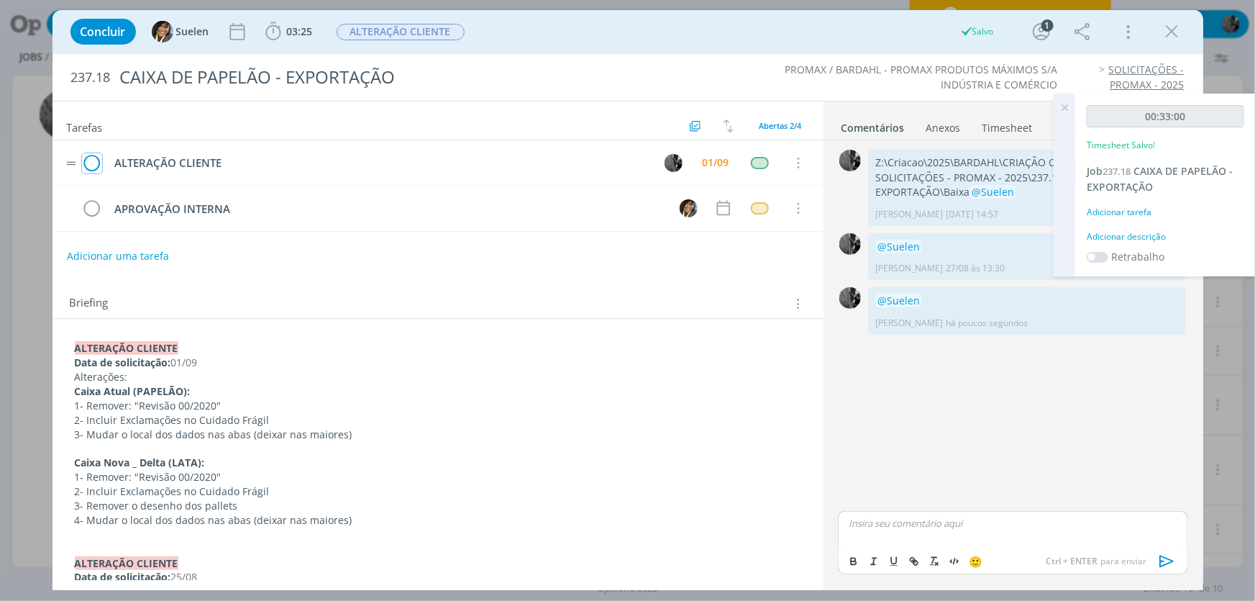
click at [91, 160] on icon "dialog" at bounding box center [92, 163] width 20 height 22
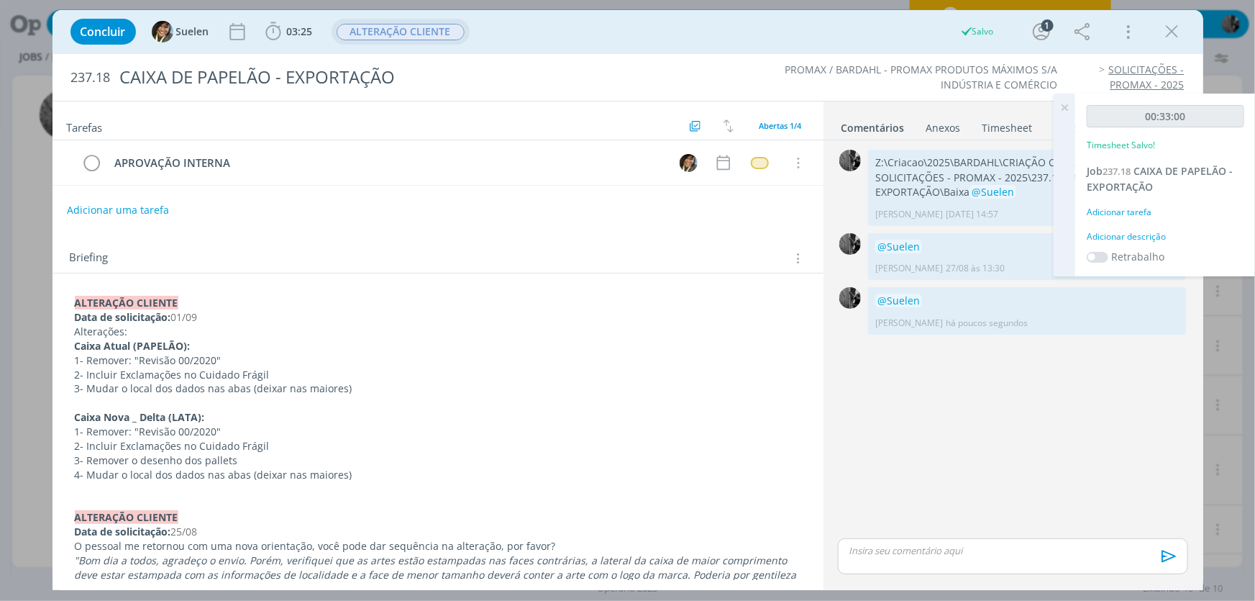
click at [414, 29] on span "ALTERAÇÃO CLIENTE" at bounding box center [401, 32] width 128 height 17
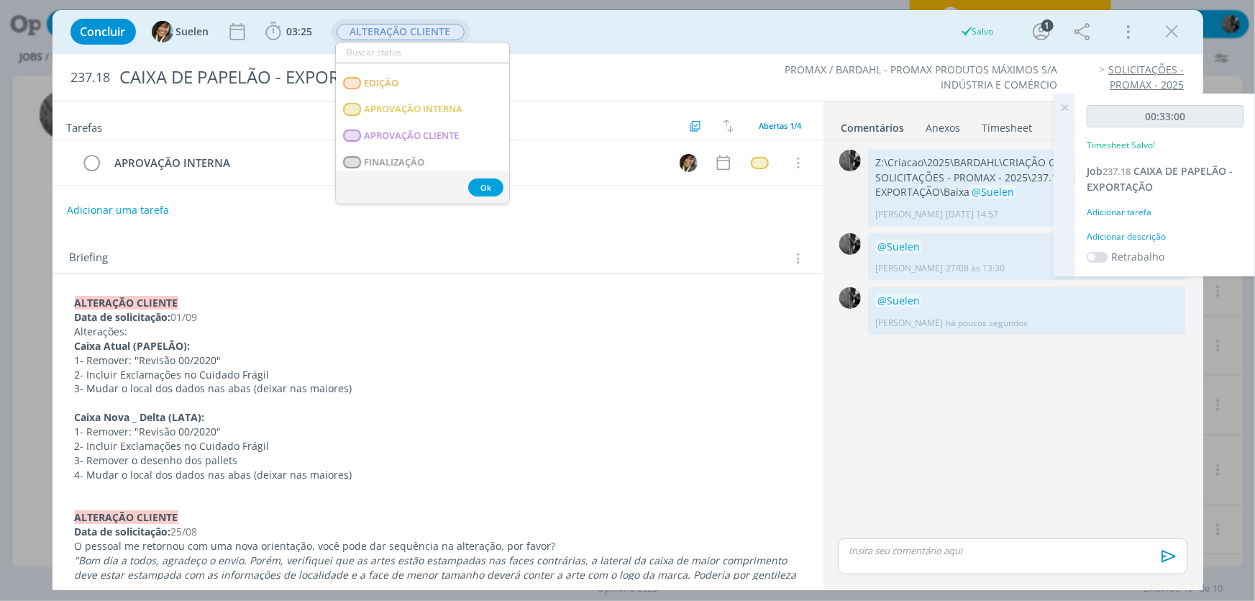
scroll to position [196, 0]
click at [464, 91] on INTERNA "APROVAÇÃO INTERNA" at bounding box center [422, 91] width 173 height 27
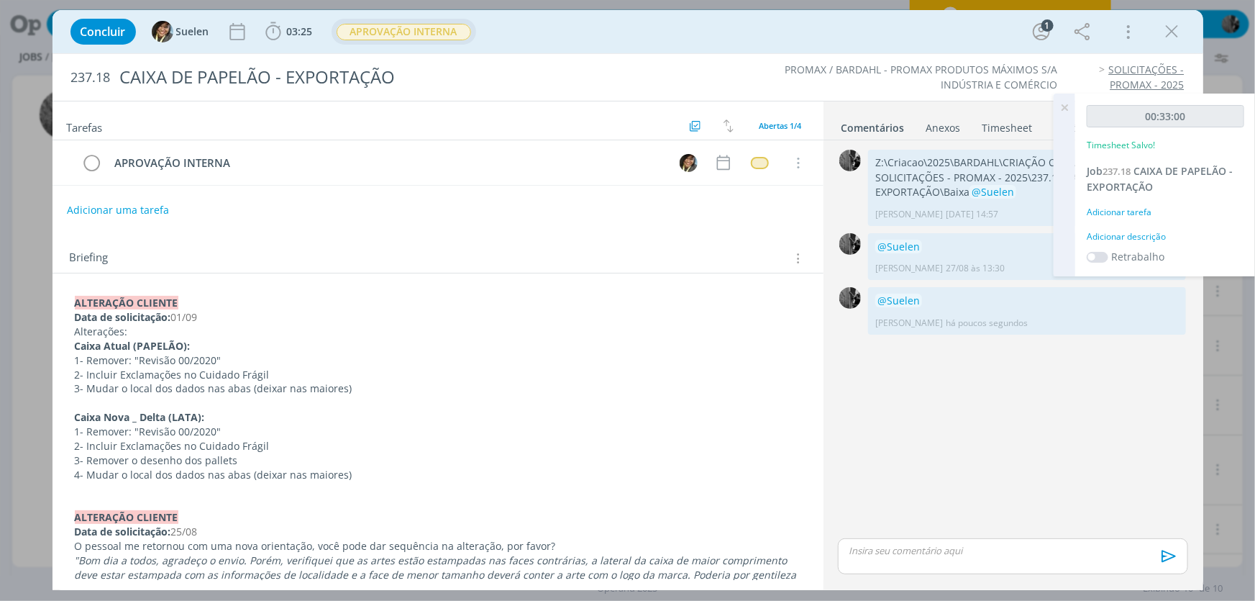
click at [1059, 104] on icon at bounding box center [1065, 107] width 26 height 28
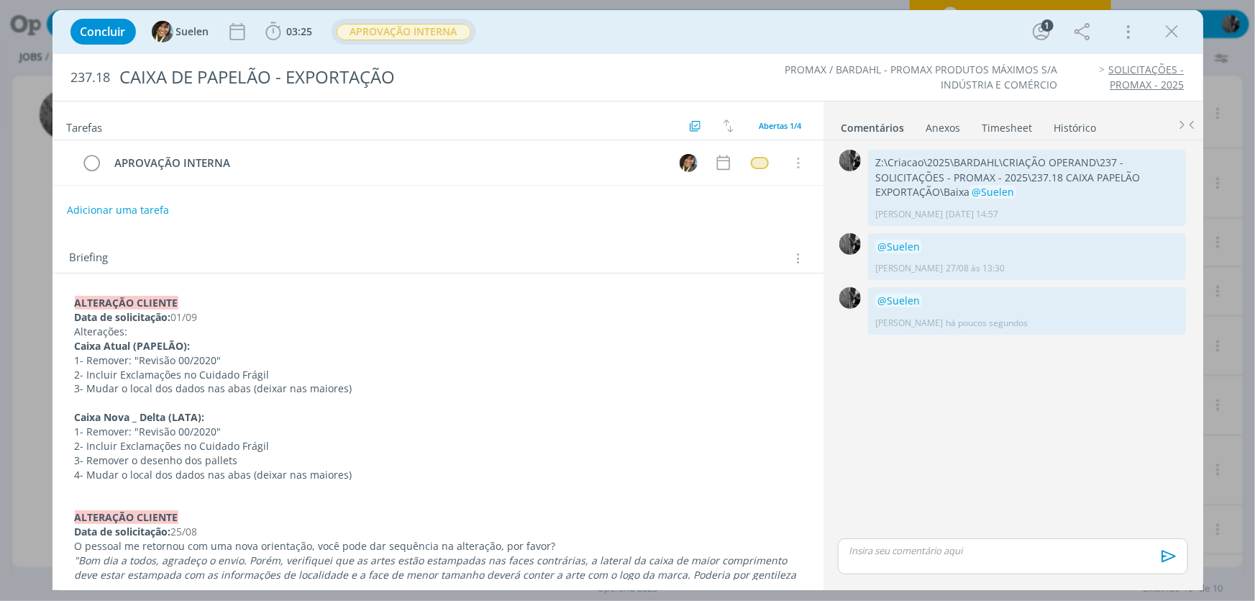
click at [1186, 30] on div "Concluir Suelen 03:25 Iniciar Apontar Data * [DATE] Horas * 00:00 Tarefa Seleci…" at bounding box center [627, 31] width 1129 height 35
click at [1172, 33] on icon "dialog" at bounding box center [1173, 32] width 22 height 22
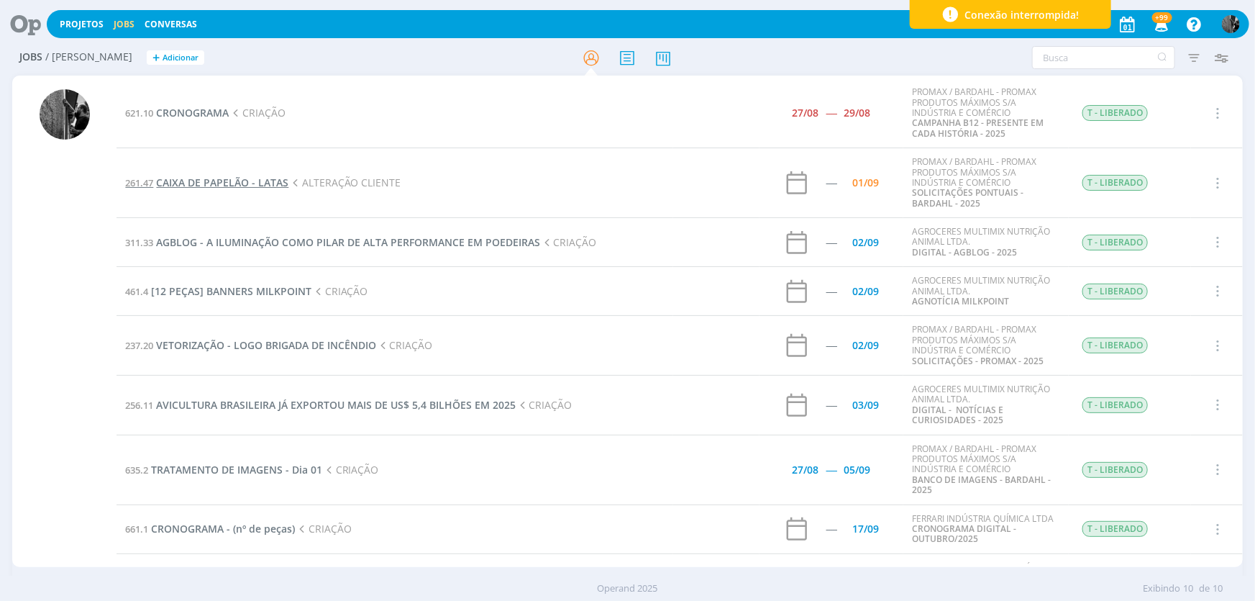
click at [269, 187] on span "CAIXA DE PAPELÃO - LATAS" at bounding box center [222, 182] width 132 height 14
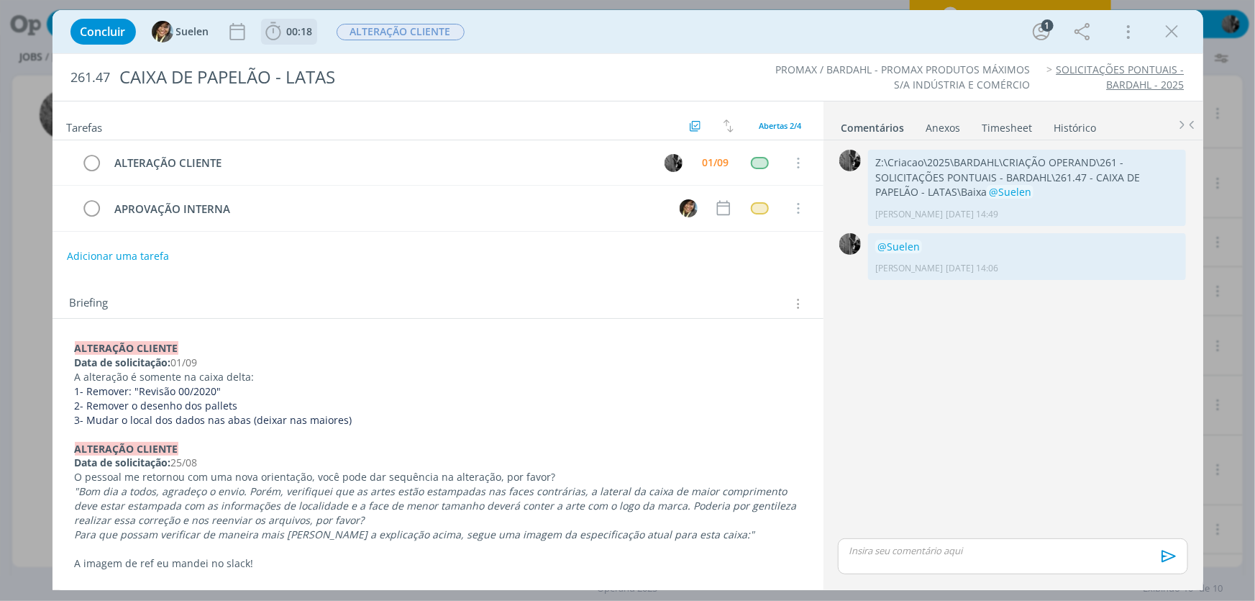
click at [284, 34] on b "00:18" at bounding box center [300, 32] width 32 height 10
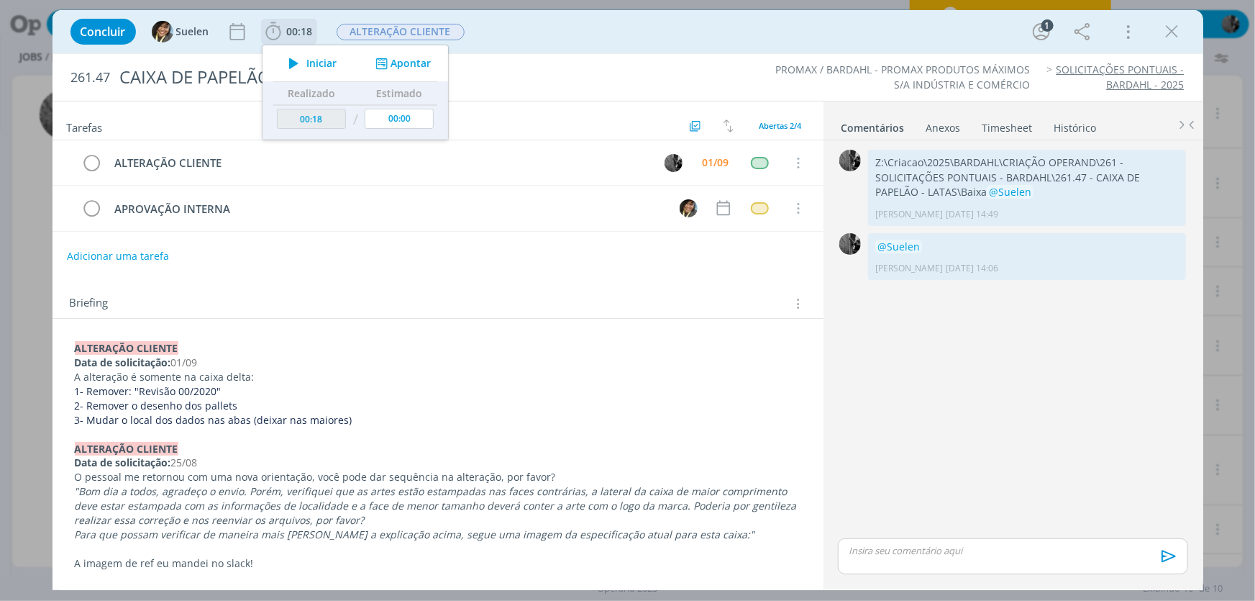
click at [300, 63] on icon "dialog" at bounding box center [293, 63] width 25 height 19
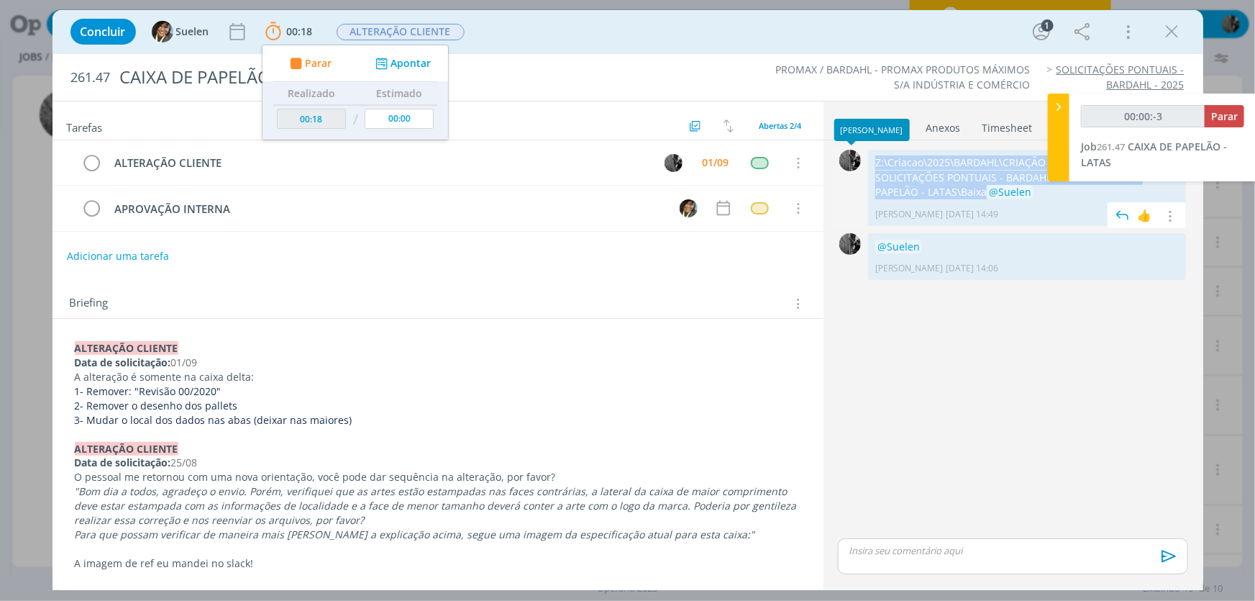
drag, startPoint x: 932, startPoint y: 191, endPoint x: 867, endPoint y: 150, distance: 77.2
click at [867, 150] on div "0 Z:\Criacao\2025\BARDAHL\CRIAÇÃO OPERAND\261 - SOLICITAÇÕES PONTUAIS - BARDAHL…" at bounding box center [1012, 187] width 361 height 83
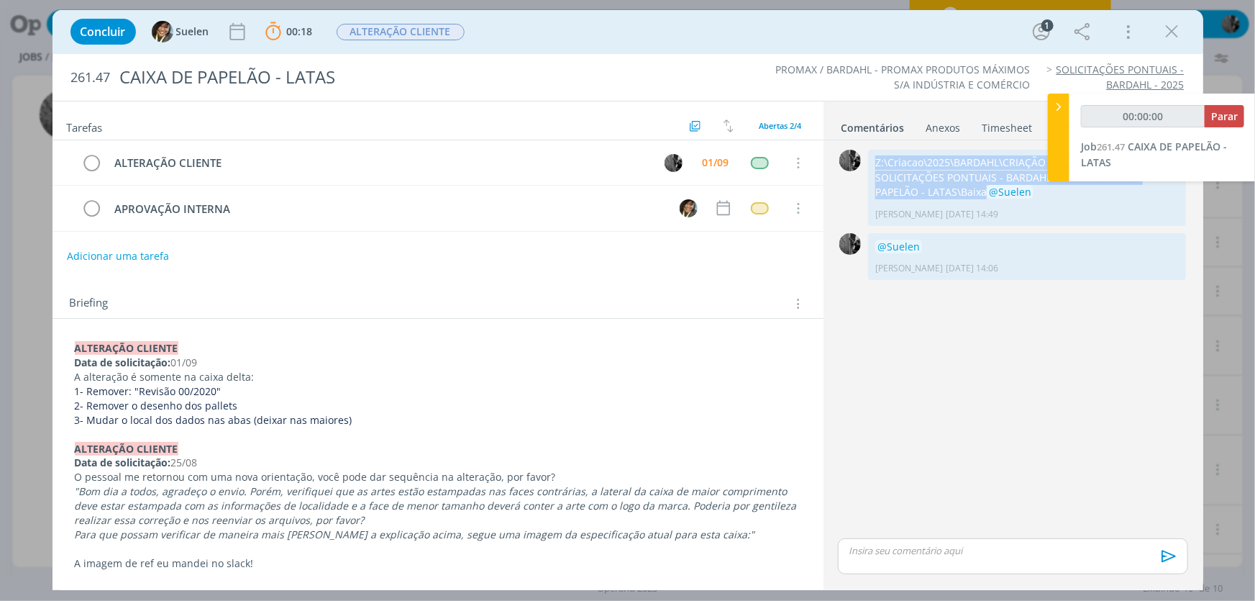
copy div "0 Z:\Criacao\2025\BARDAHL\CRIAÇÃO OPERAND\261 - SOLICITAÇÕES PONTUAIS - BARDAHL…"
type input "00:00:01"
click at [1061, 111] on icon at bounding box center [1059, 106] width 14 height 15
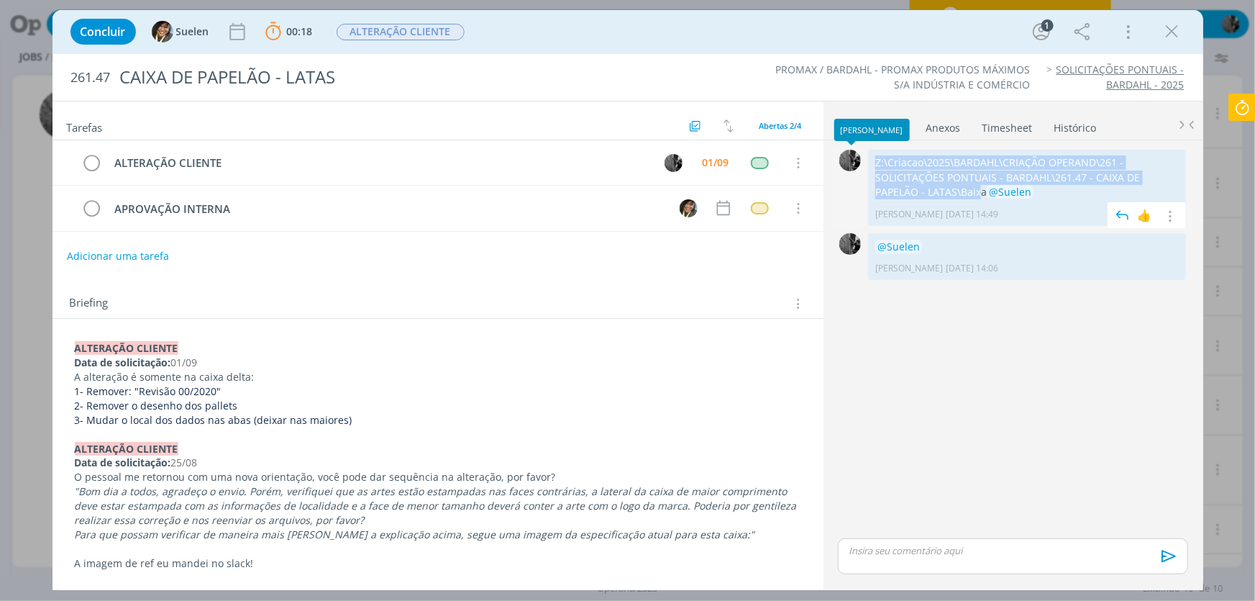
drag, startPoint x: 931, startPoint y: 188, endPoint x: 864, endPoint y: 155, distance: 74.6
click at [864, 155] on div "0 Z:\Criacao\2025\BARDAHL\CRIAÇÃO OPERAND\261 - SOLICITAÇÕES PONTUAIS - BARDAHL…" at bounding box center [1012, 187] width 361 height 83
copy div "0 Z:\Criacao\2025\BARDAHL\CRIAÇÃO OPERAND\261 - SOLICITAÇÕES PONTUAIS - BARDAHL…"
drag, startPoint x: 934, startPoint y: 189, endPoint x: 873, endPoint y: 156, distance: 68.9
click at [873, 156] on div "Z:\Criacao\2025\BARDAHL\CRIAÇÃO OPERAND\261 - SOLICITAÇÕES PONTUAIS - BARDAHL\2…" at bounding box center [1027, 188] width 318 height 76
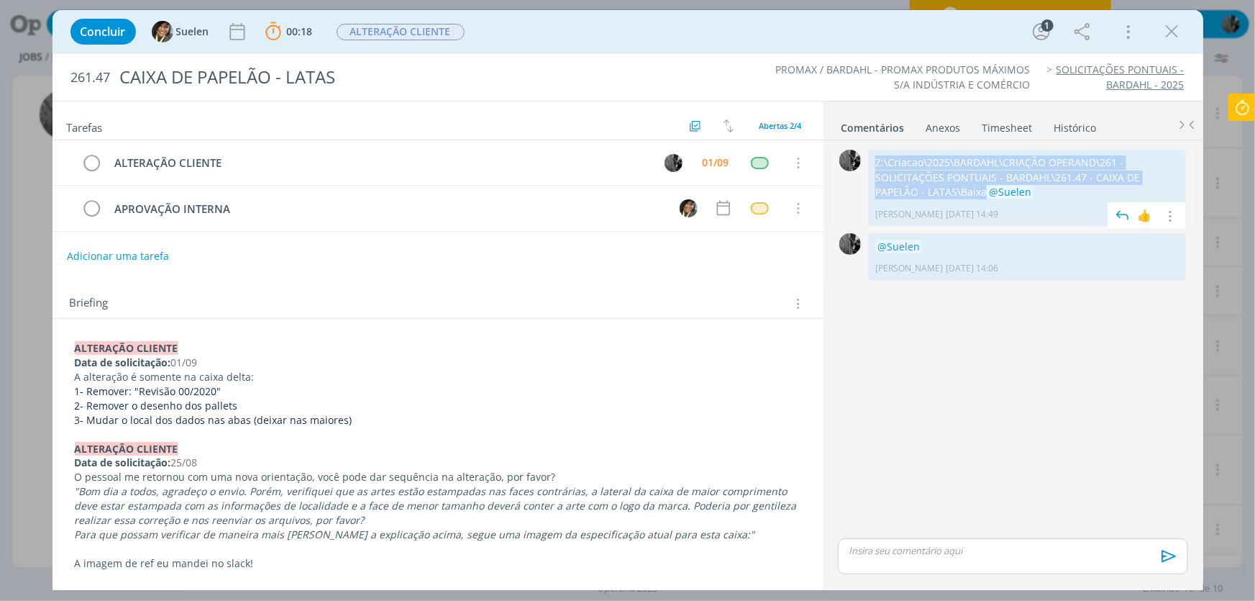
copy p "Z:\Criacao\2025\BARDAHL\CRIAÇÃO OPERAND\261 - SOLICITAÇÕES PONTUAIS - BARDAHL\2…"
click at [1176, 32] on icon "dialog" at bounding box center [1173, 32] width 22 height 22
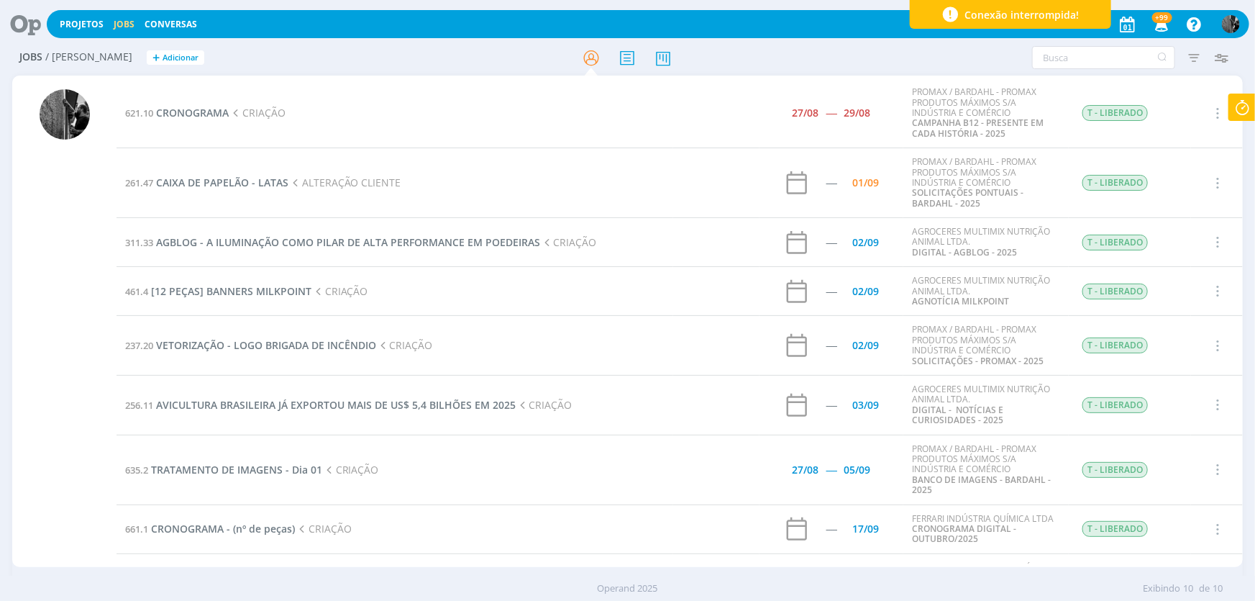
click at [208, 173] on td "261.47 CAIXA DE PAPELÃO - LATAS ALTERAÇÃO CLIENTE" at bounding box center [395, 183] width 557 height 70
click at [208, 183] on span "CAIXA DE PAPELÃO - LATAS" at bounding box center [222, 182] width 132 height 14
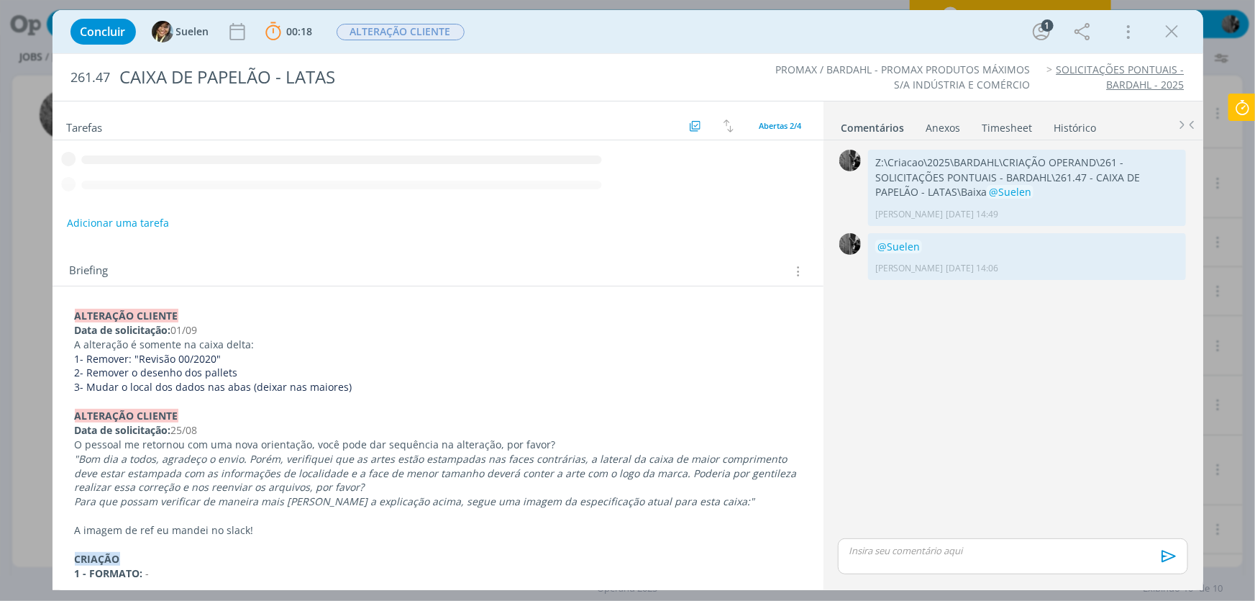
click at [928, 544] on p "dialog" at bounding box center [1012, 550] width 327 height 13
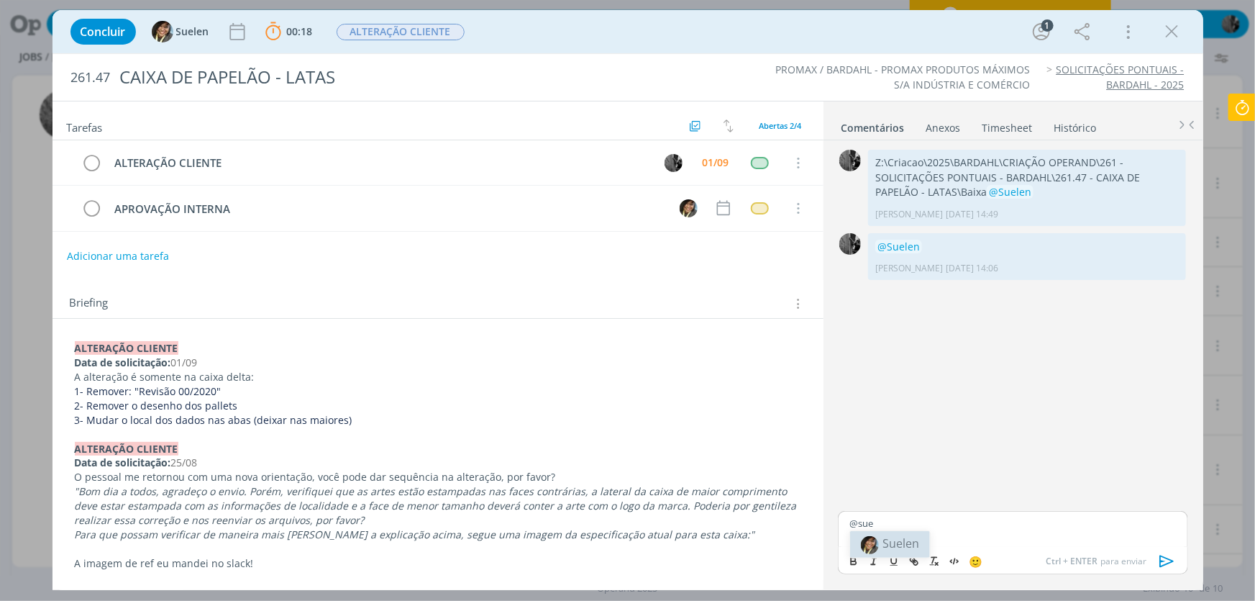
click at [902, 546] on span "Suelen" at bounding box center [900, 543] width 37 height 16
click at [1175, 560] on icon "dialog" at bounding box center [1168, 561] width 22 height 22
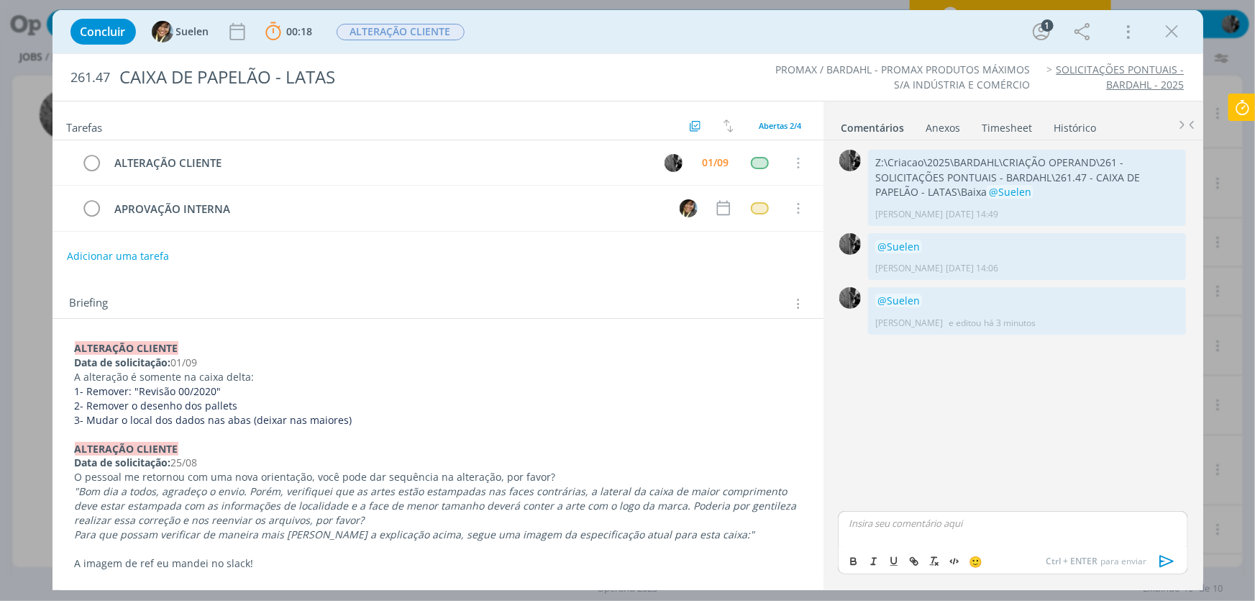
click at [1254, 115] on icon at bounding box center [1242, 107] width 26 height 28
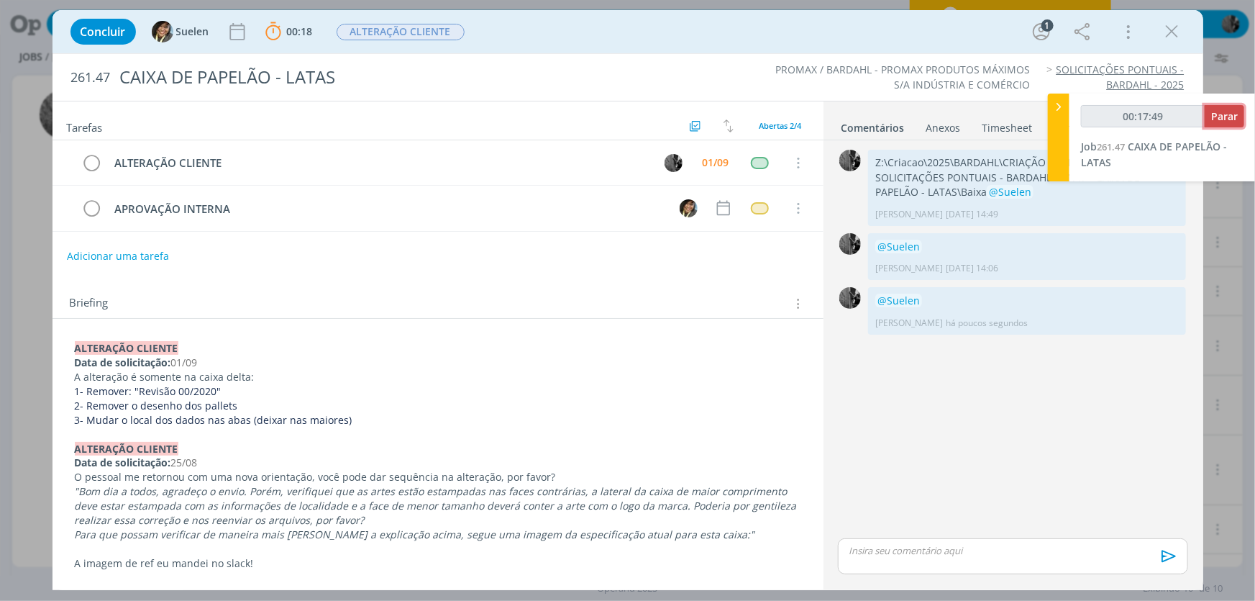
type input "00:17:50"
click at [1221, 118] on span "Parar" at bounding box center [1224, 116] width 27 height 14
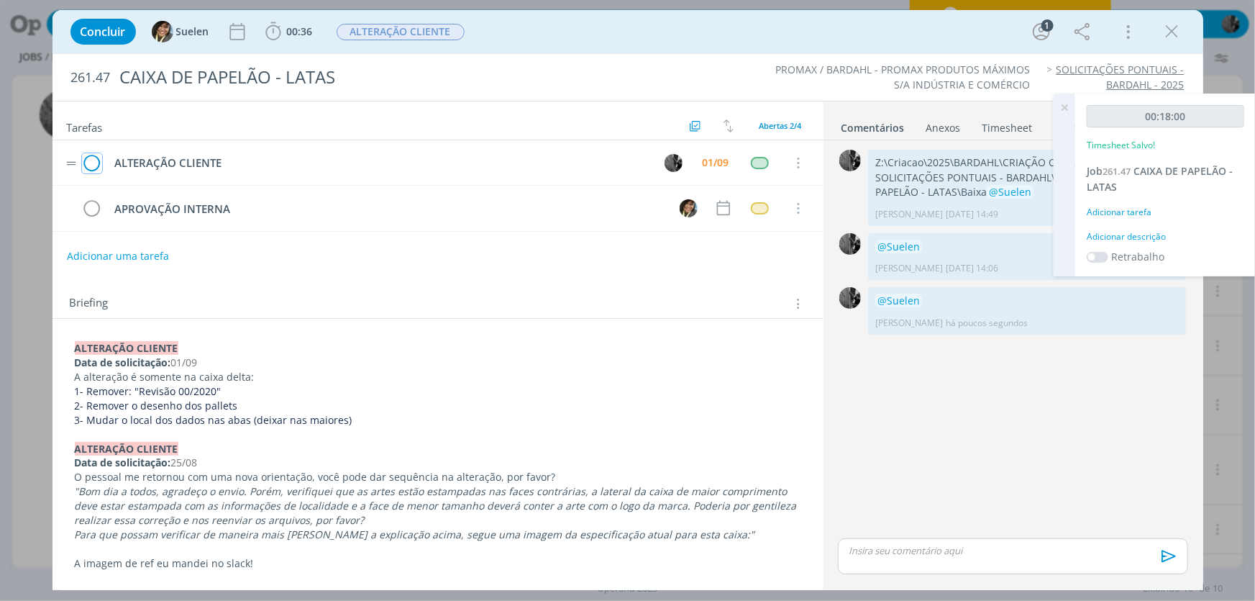
click at [93, 160] on icon "dialog" at bounding box center [92, 163] width 20 height 22
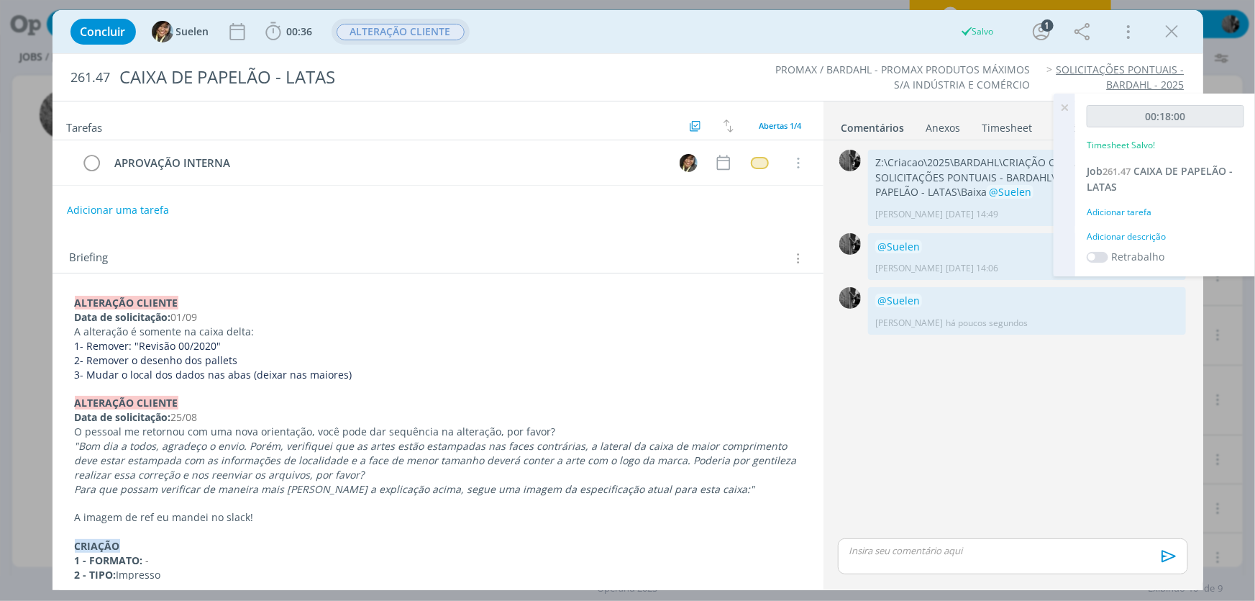
click at [379, 31] on span "ALTERAÇÃO CLIENTE" at bounding box center [401, 32] width 128 height 17
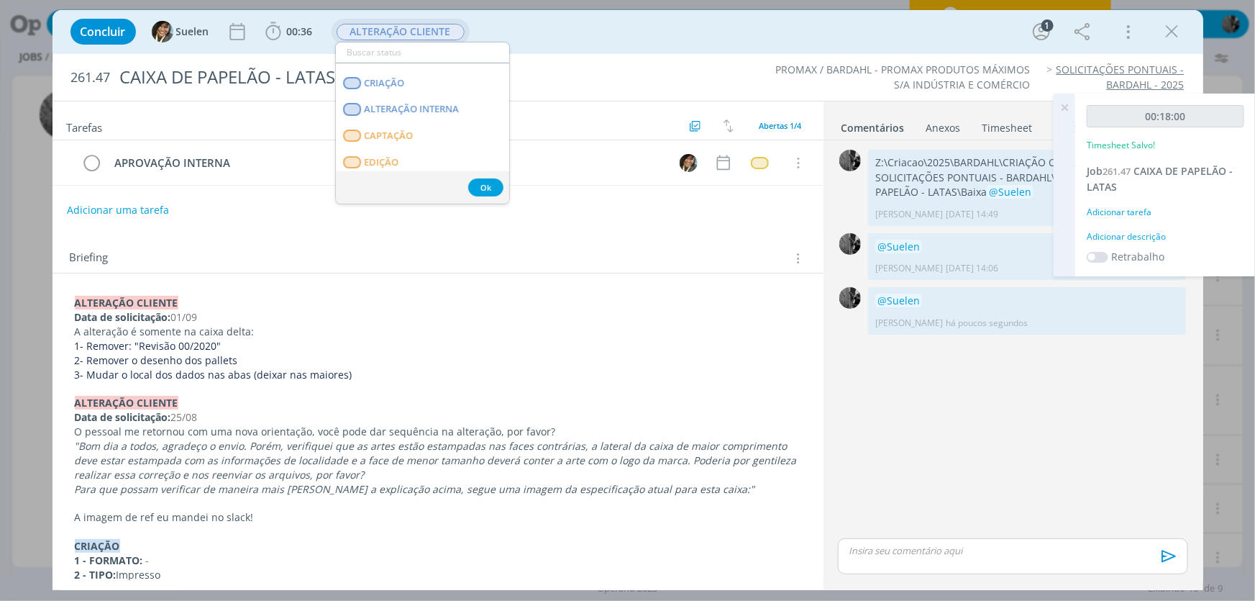
scroll to position [130, 0]
click at [398, 151] on span "APROVAÇÃO INTERNA" at bounding box center [413, 157] width 99 height 12
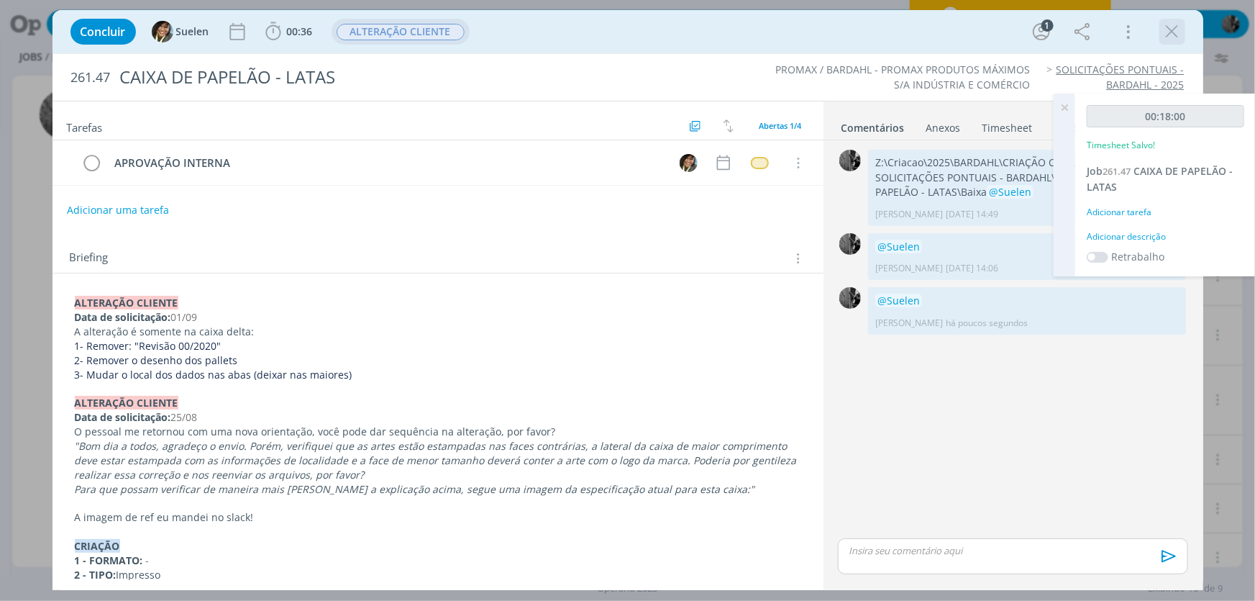
click at [1162, 29] on icon "dialog" at bounding box center [1173, 32] width 22 height 22
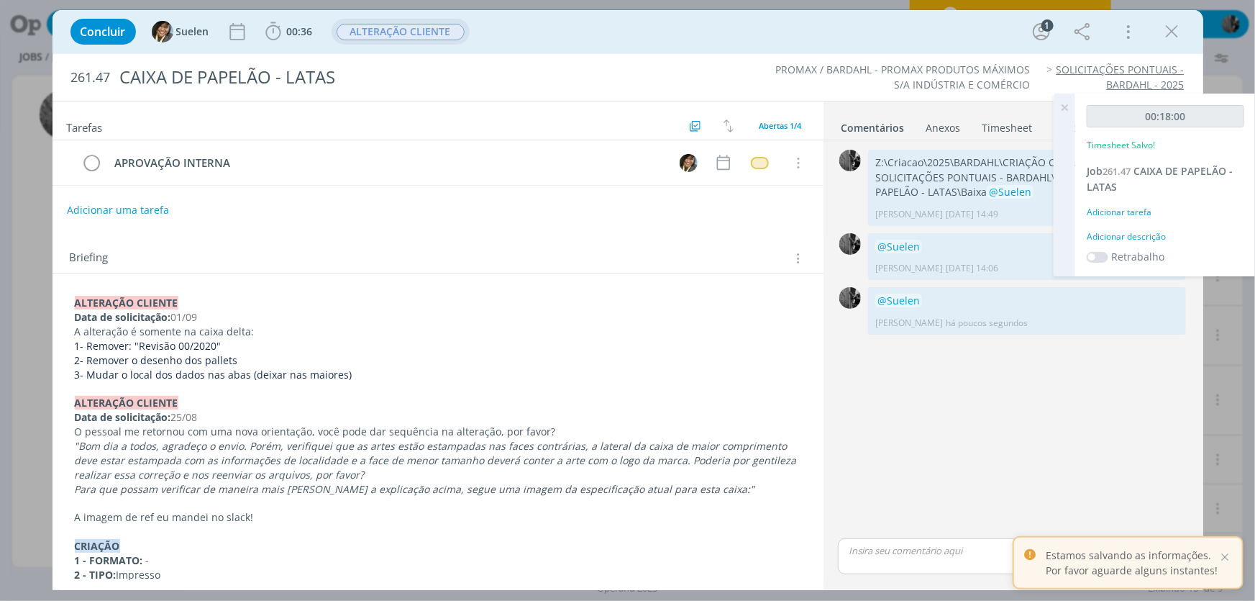
click at [1059, 105] on icon at bounding box center [1065, 107] width 26 height 28
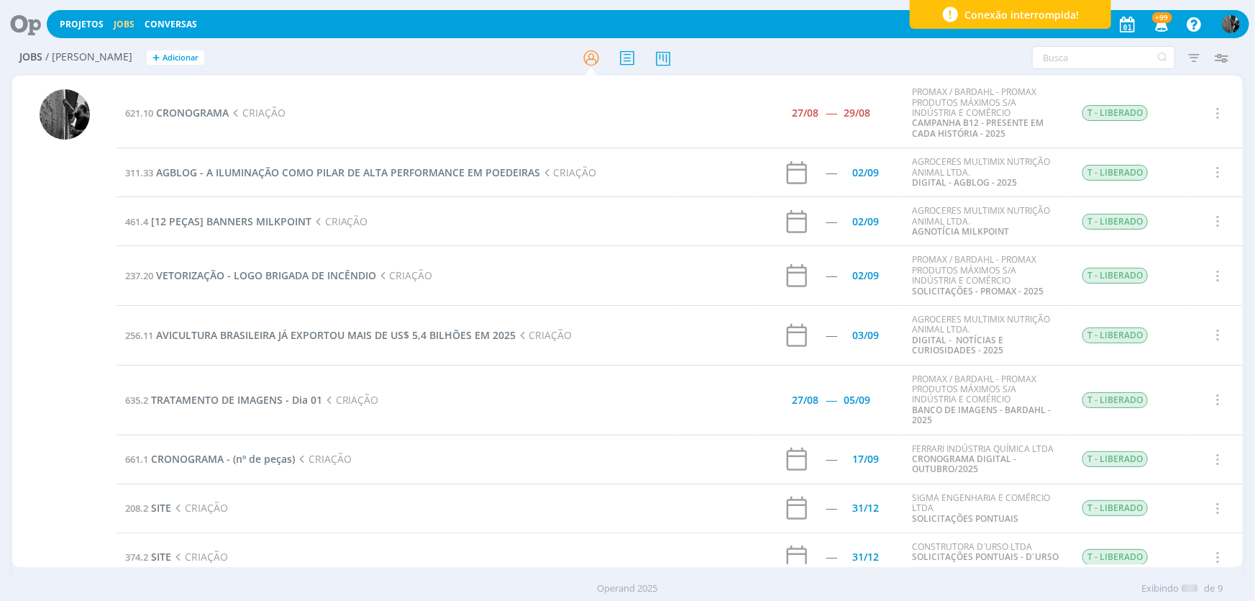
scroll to position [17, 0]
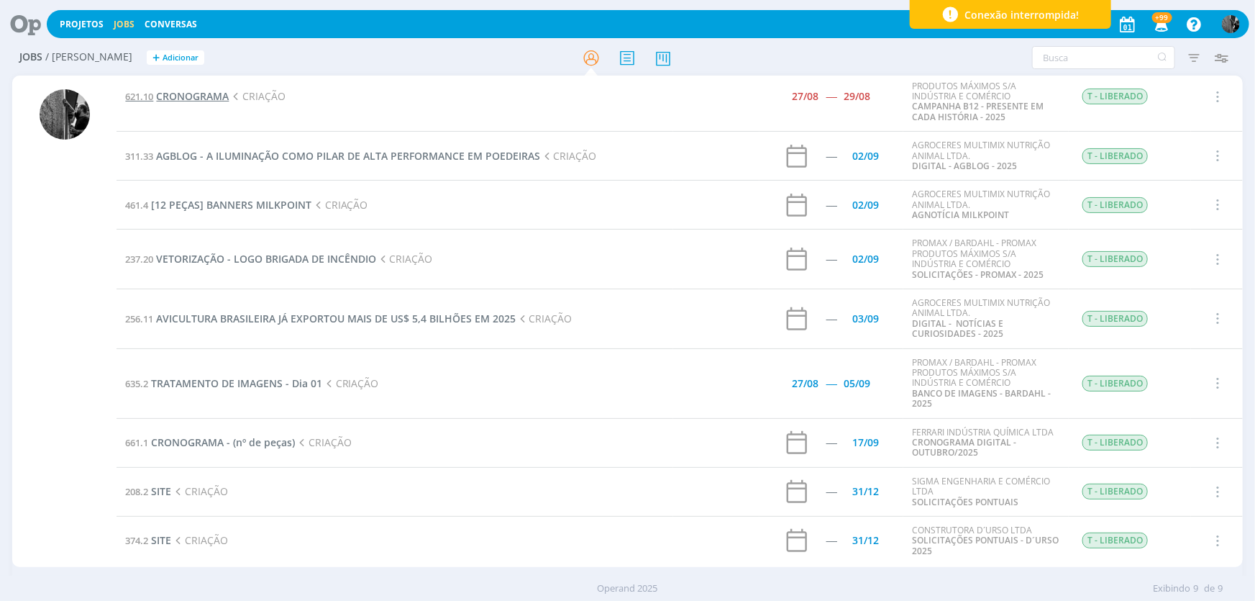
click at [198, 97] on span "CRONOGRAMA" at bounding box center [192, 96] width 73 height 14
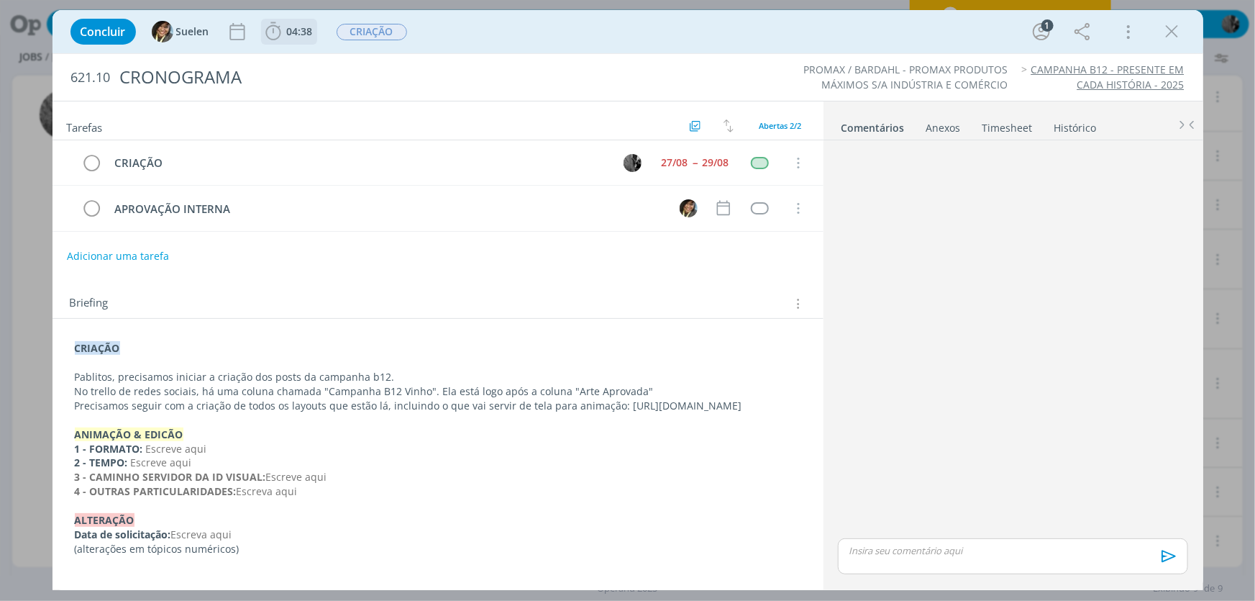
click at [284, 29] on b "04:38" at bounding box center [300, 32] width 32 height 10
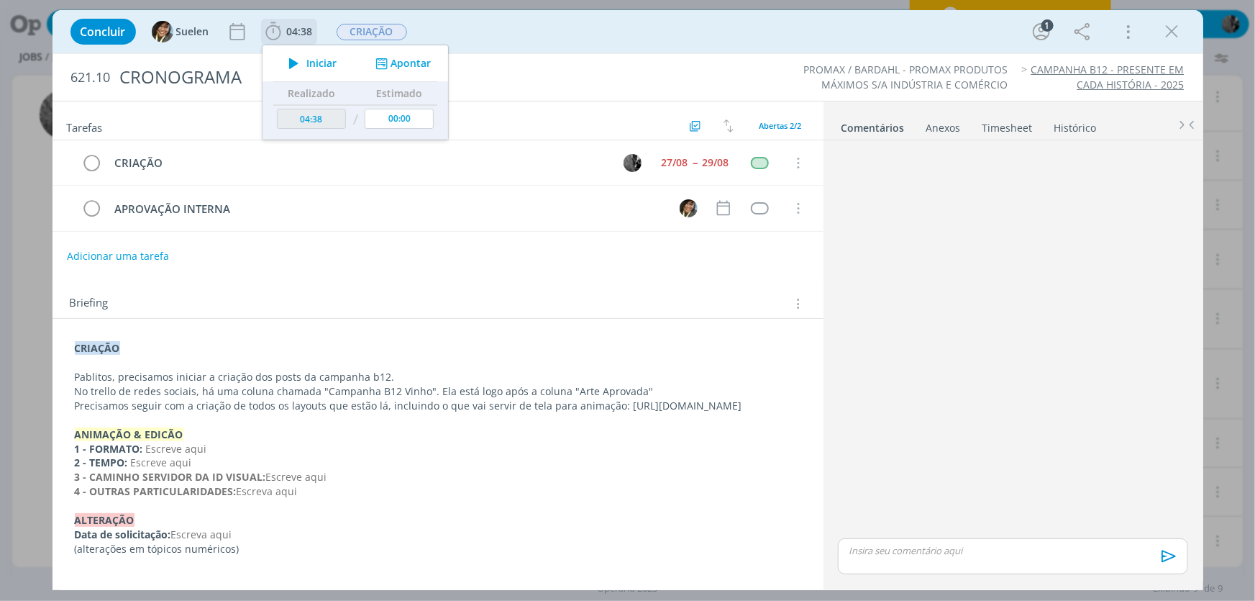
click at [281, 58] on icon "dialog" at bounding box center [293, 63] width 25 height 19
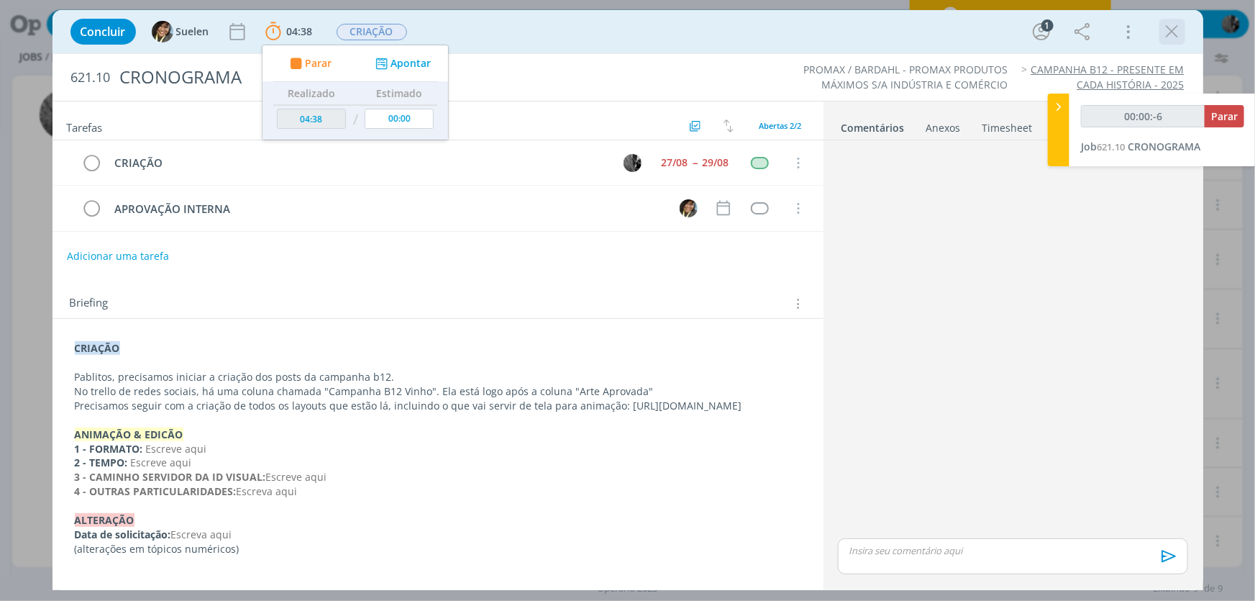
click at [1183, 32] on div "dialog" at bounding box center [1172, 32] width 26 height 26
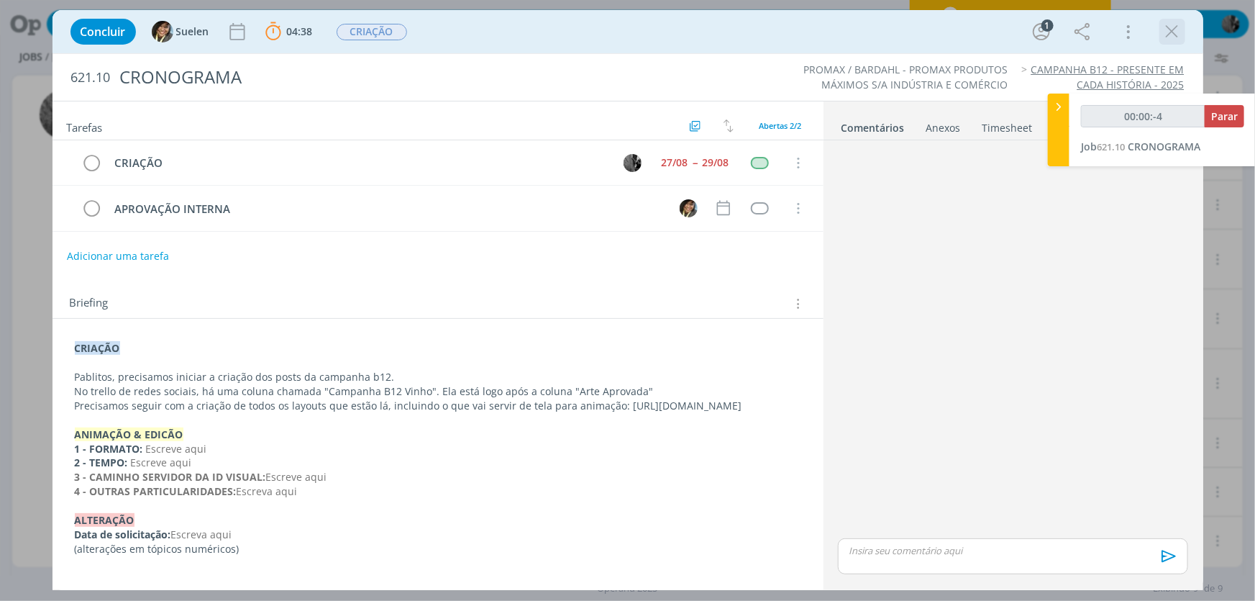
click at [1169, 27] on icon "dialog" at bounding box center [1173, 32] width 22 height 22
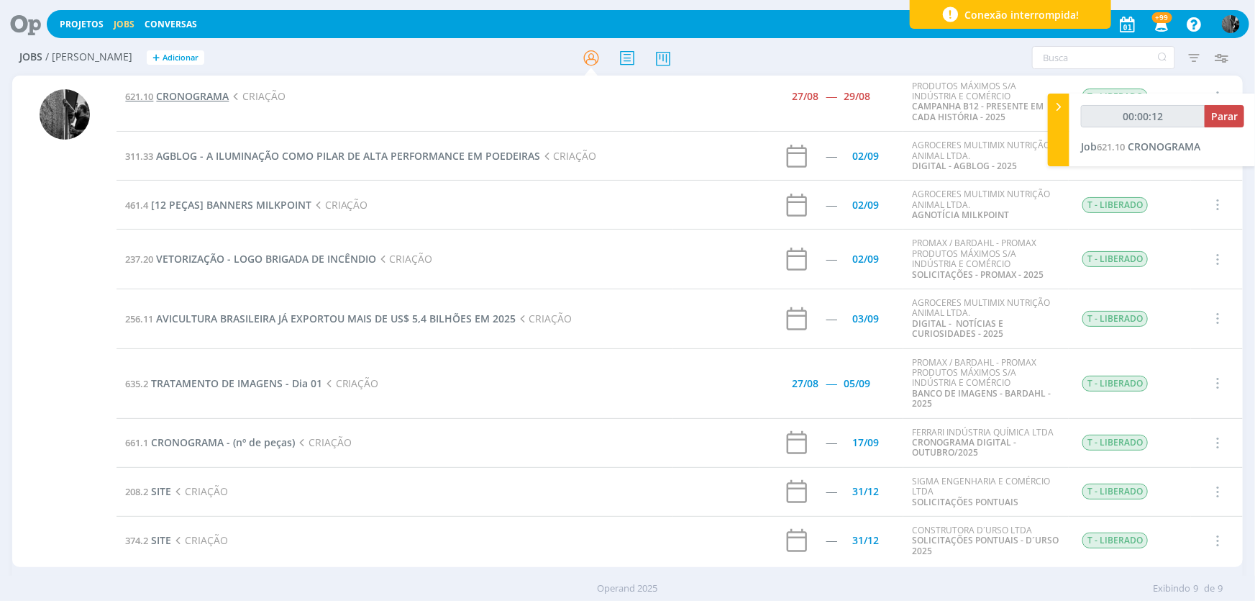
click at [186, 100] on span "CRONOGRAMA" at bounding box center [192, 96] width 73 height 14
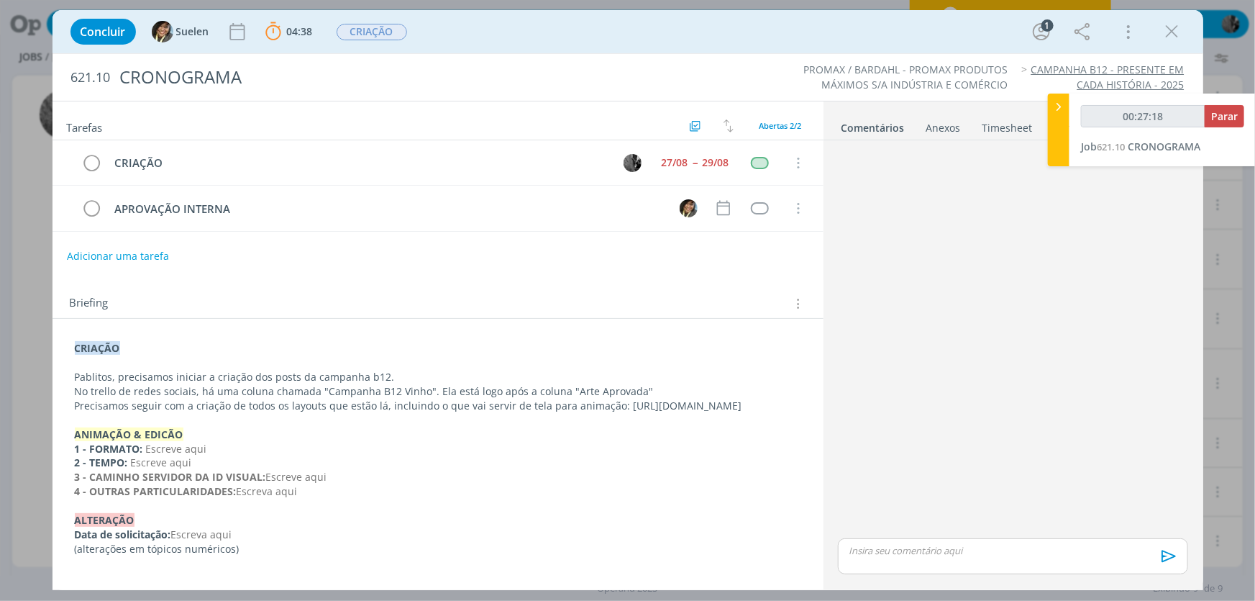
type input "00:28:18"
